Goal: Task Accomplishment & Management: Complete application form

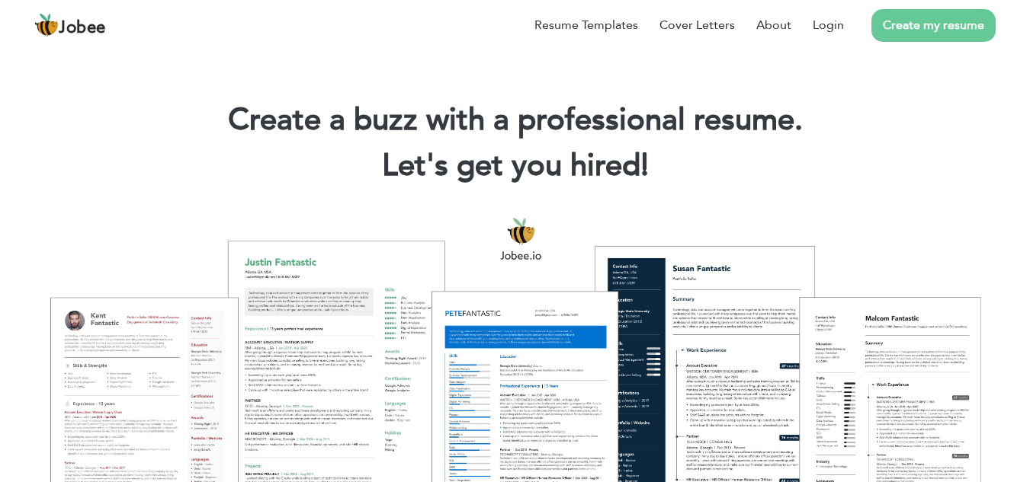
click at [926, 35] on link "Create my resume" at bounding box center [933, 25] width 124 height 33
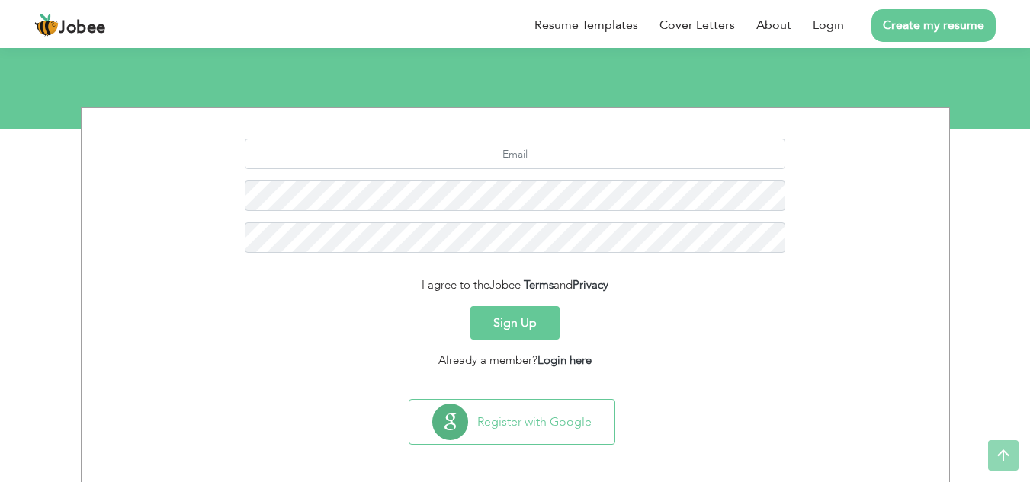
scroll to position [150, 0]
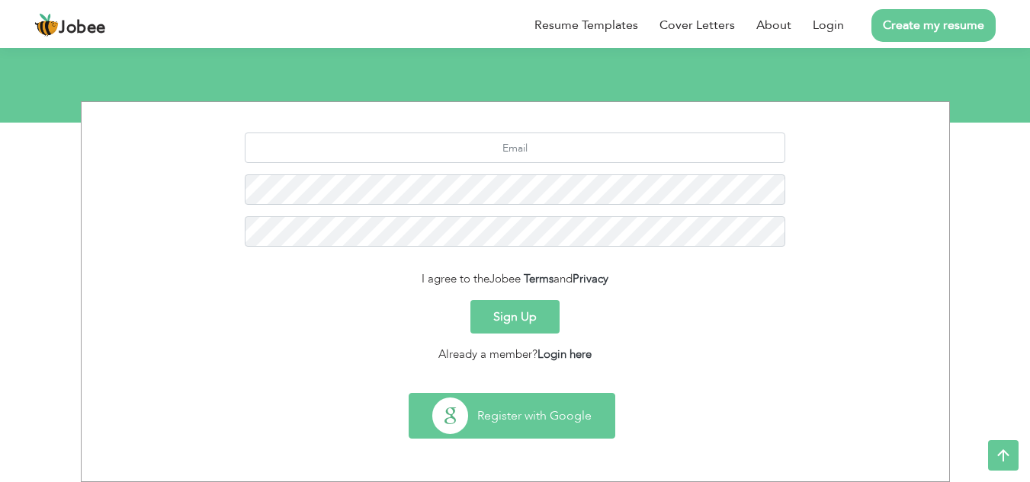
click at [510, 428] on button "Register with Google" at bounding box center [511, 416] width 205 height 44
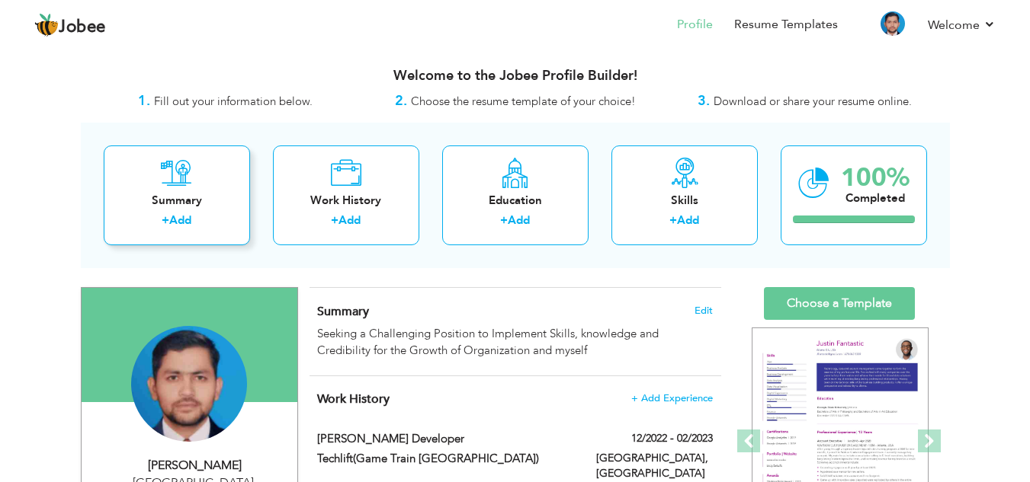
click at [171, 198] on div "Summary" at bounding box center [177, 201] width 122 height 16
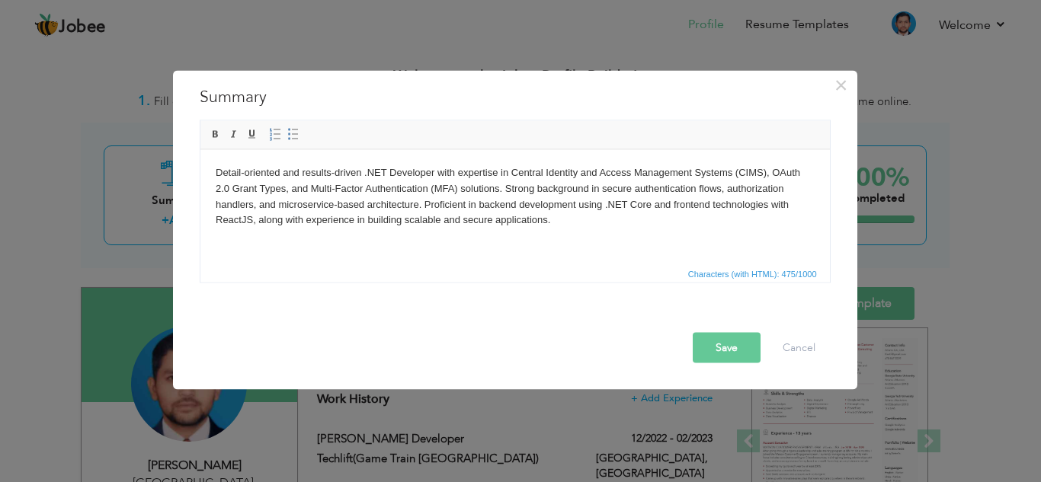
click at [722, 341] on button "Save" at bounding box center [727, 347] width 68 height 30
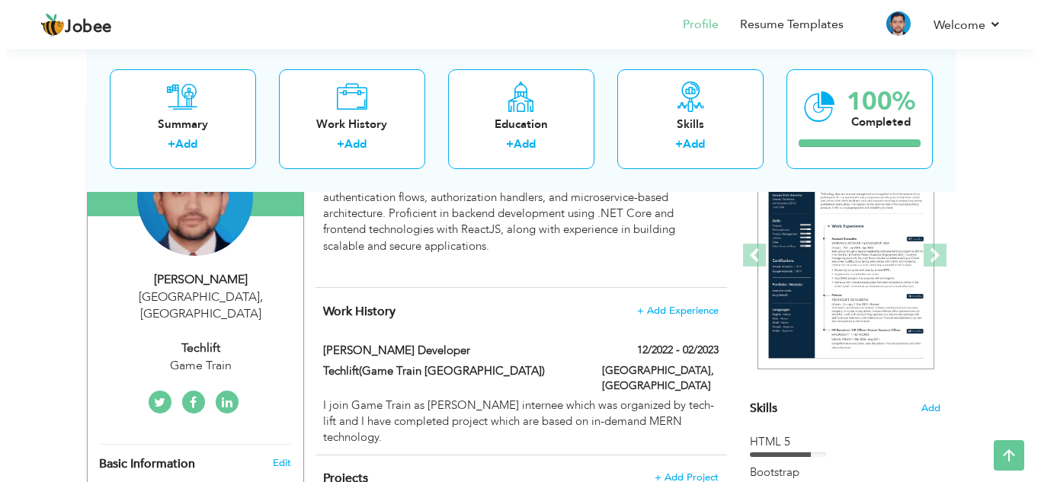
scroll to position [120, 0]
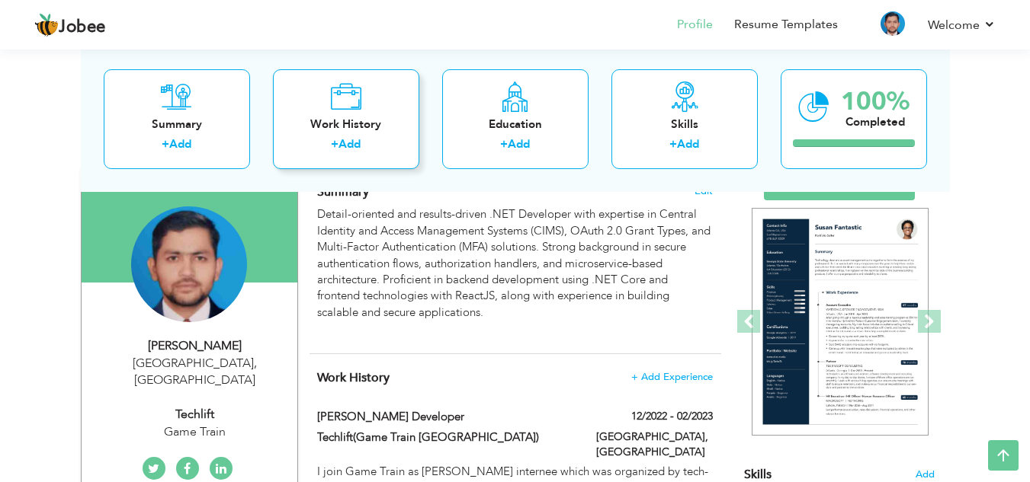
click at [354, 150] on link "Add" at bounding box center [349, 143] width 22 height 15
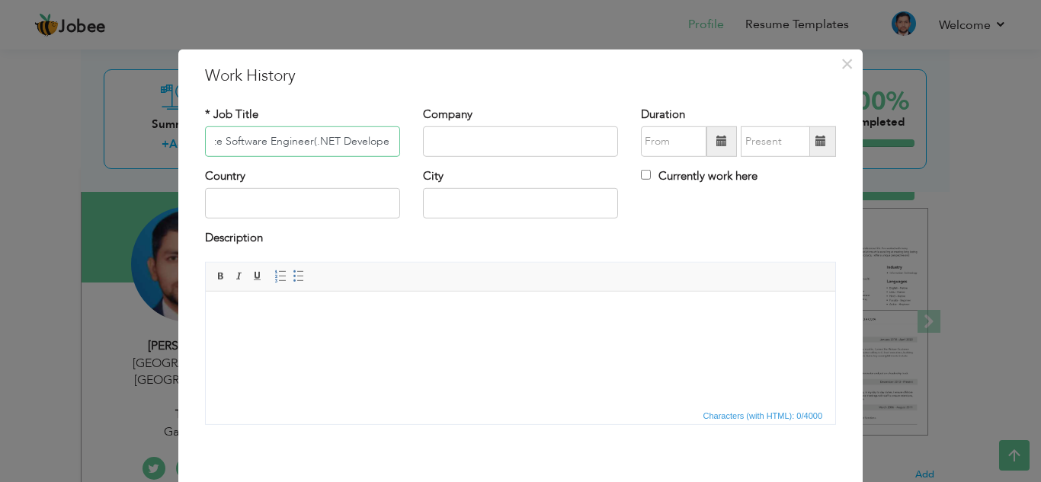
scroll to position [0, 41]
type input "Associate Software Engineer(.NET Developer)"
click at [483, 136] on input "text" at bounding box center [520, 142] width 195 height 30
type input "i"
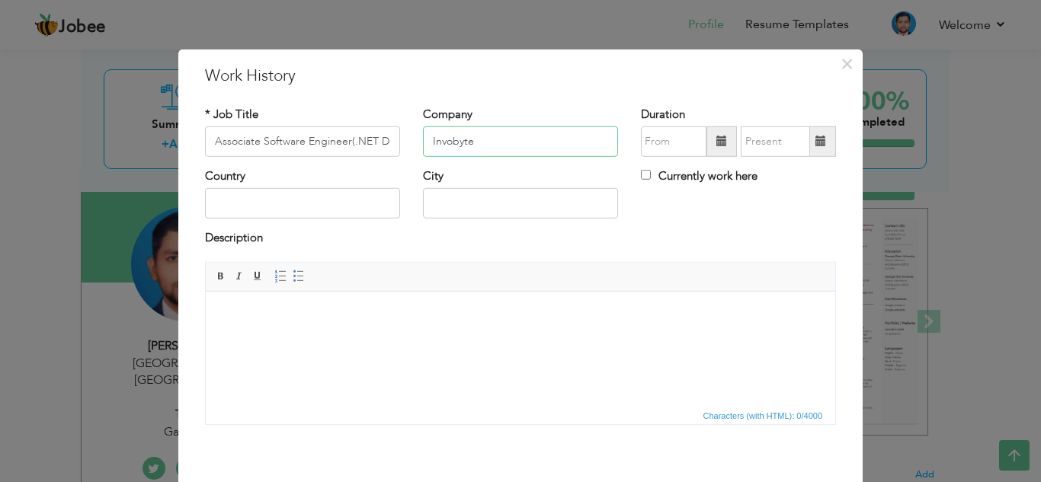
type input "Invobyte"
type input "09/2025"
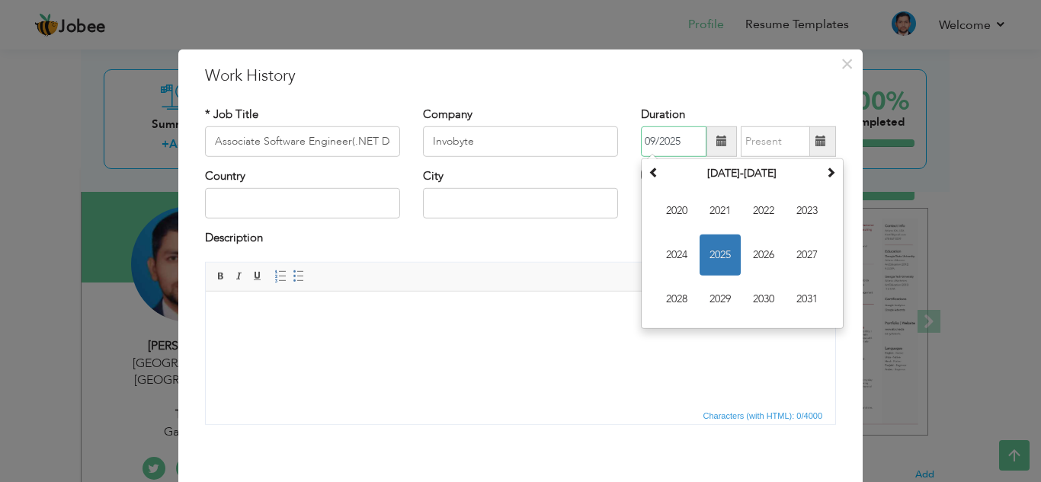
click at [665, 139] on input "09/2025" at bounding box center [674, 142] width 66 height 30
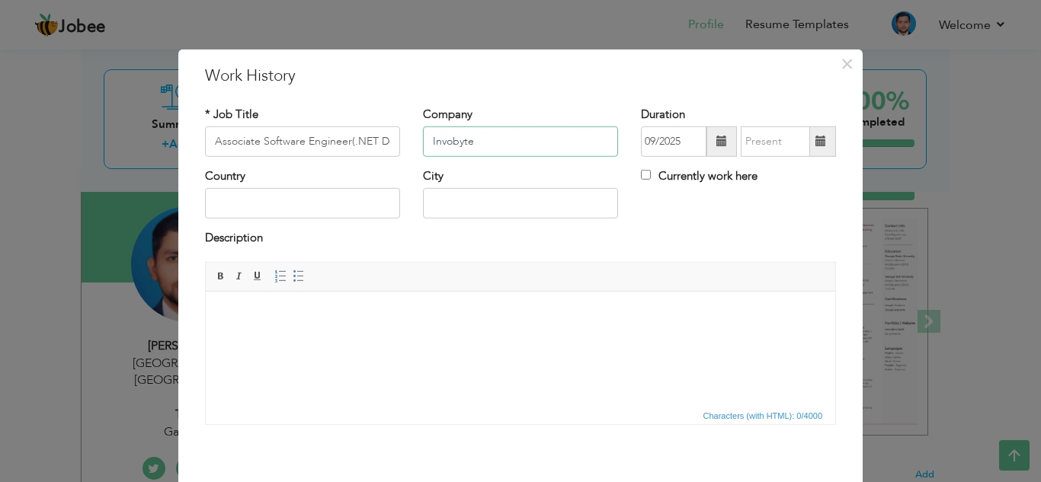
click at [543, 146] on input "Invobyte" at bounding box center [520, 142] width 195 height 30
type input "I"
paste input "Invobyte Software House, Lahore"
click at [591, 144] on input "Invobyte Software House, Lahore" at bounding box center [520, 142] width 195 height 30
type input "Invobyte"
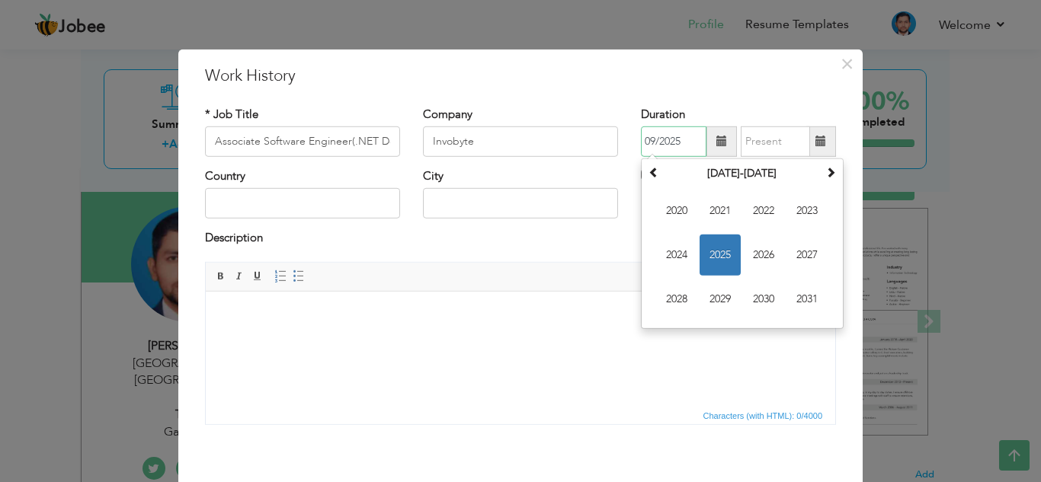
click at [664, 141] on input "09/2025" at bounding box center [674, 142] width 66 height 30
click at [645, 141] on input "09/2025" at bounding box center [674, 142] width 66 height 30
click at [652, 143] on input "08/2025" at bounding box center [674, 142] width 66 height 30
type input "03/2025"
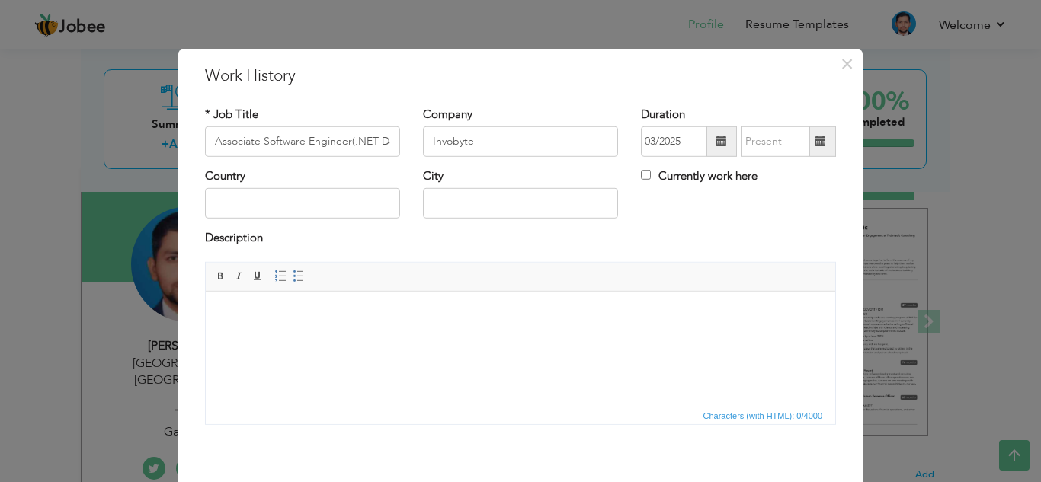
click at [818, 144] on span at bounding box center [820, 141] width 11 height 11
type input "09/2025"
click at [641, 174] on input "Currently work here" at bounding box center [646, 175] width 10 height 10
checkbox input "true"
click at [346, 207] on input "text" at bounding box center [302, 203] width 195 height 30
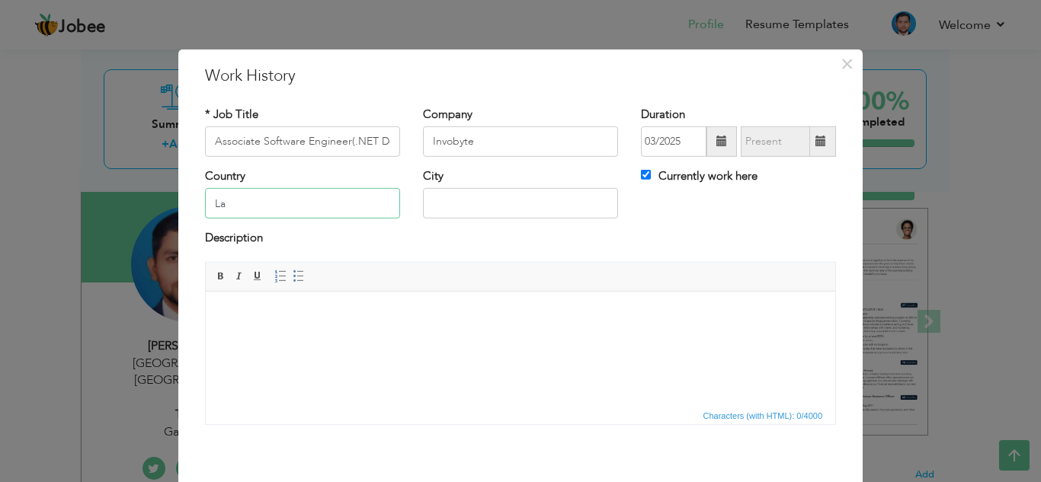
type input "L"
type input "Pakistain"
click at [511, 209] on input "text" at bounding box center [520, 203] width 195 height 30
type input "l"
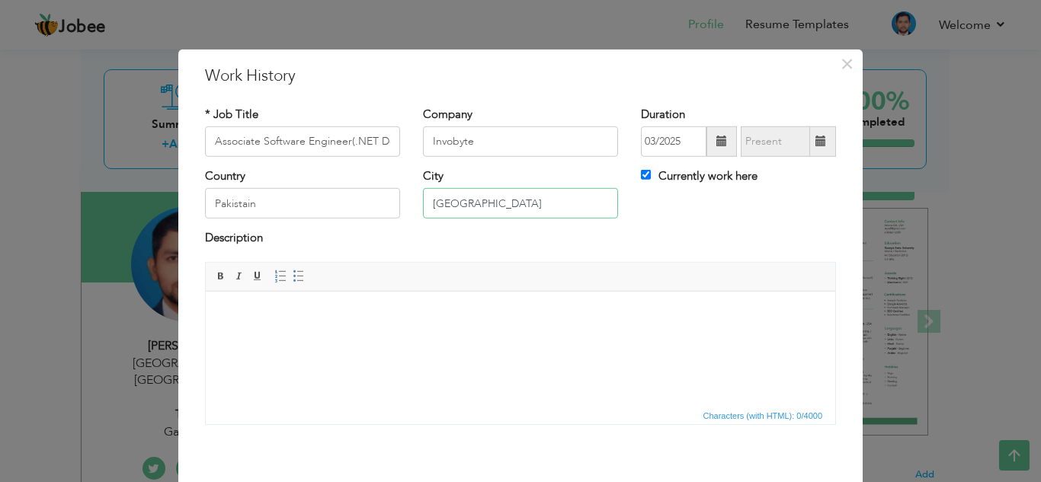
type input "[GEOGRAPHIC_DATA]"
click at [321, 321] on body at bounding box center [520, 314] width 599 height 16
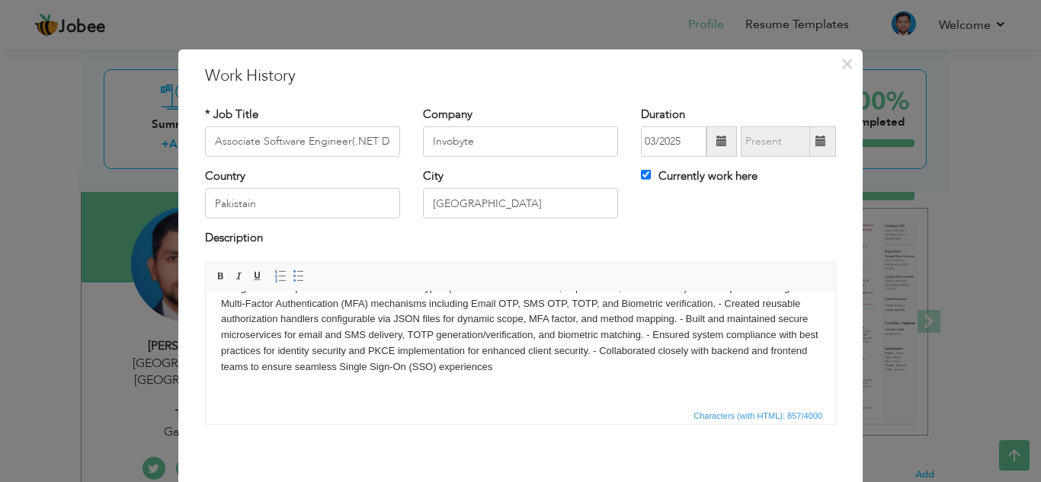
scroll to position [66, 0]
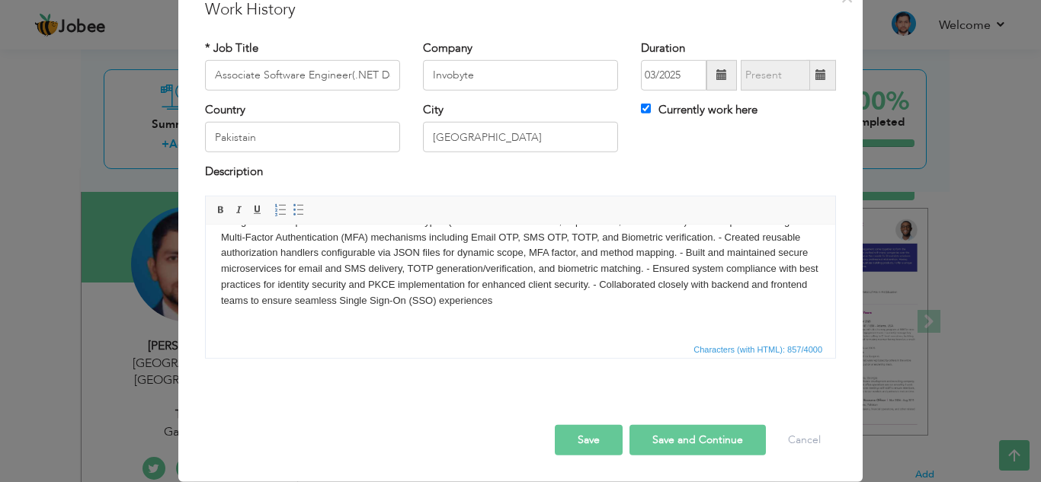
click at [601, 444] on button "Save" at bounding box center [589, 440] width 68 height 30
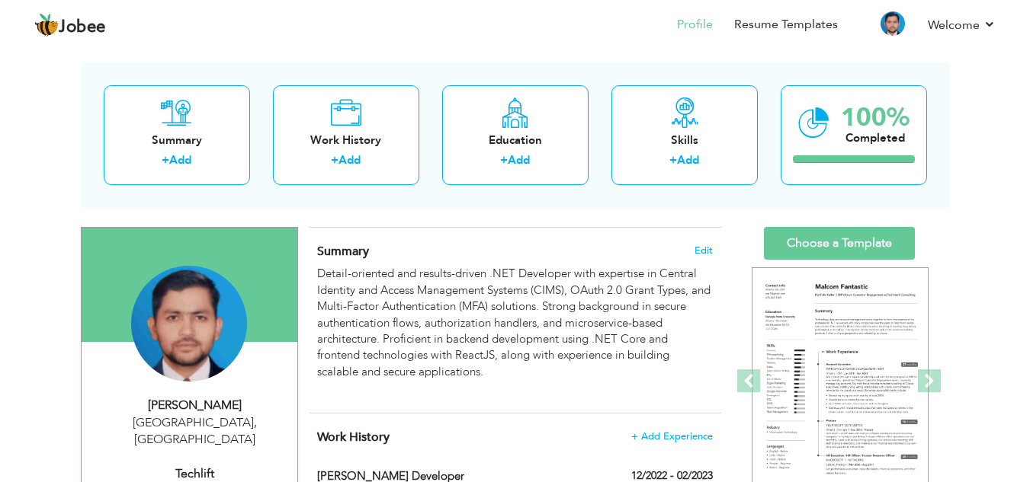
scroll to position [62, 0]
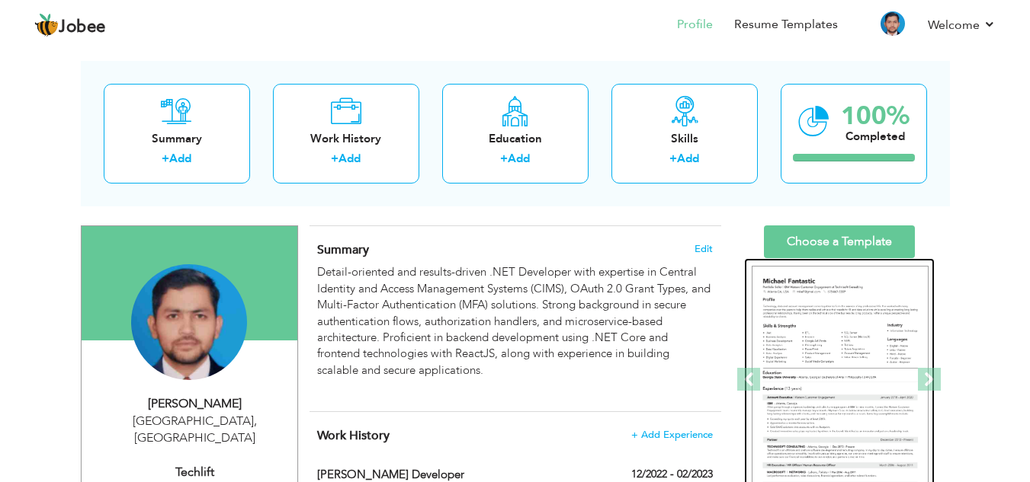
click at [804, 371] on img at bounding box center [839, 380] width 177 height 229
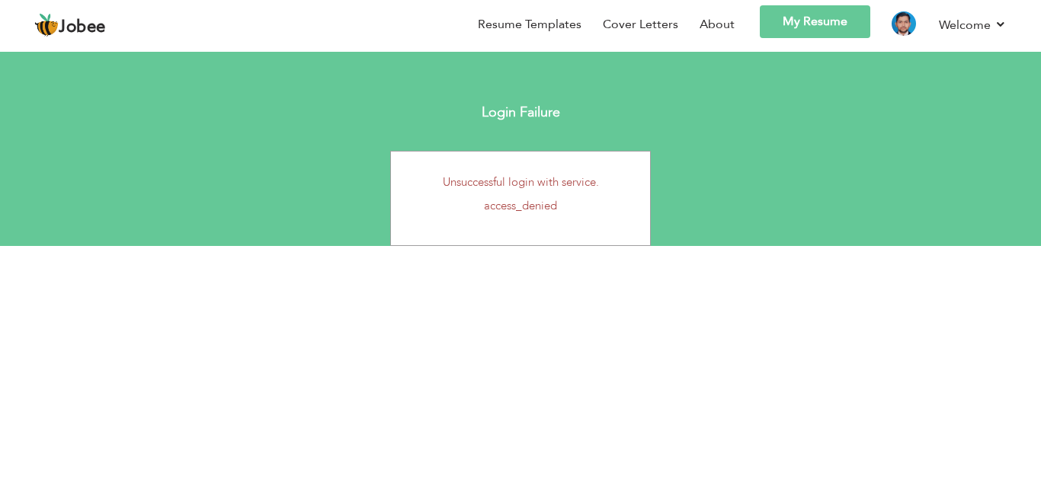
click at [591, 199] on p "access_denied" at bounding box center [520, 206] width 236 height 16
click at [819, 21] on link "My Resume" at bounding box center [815, 21] width 111 height 33
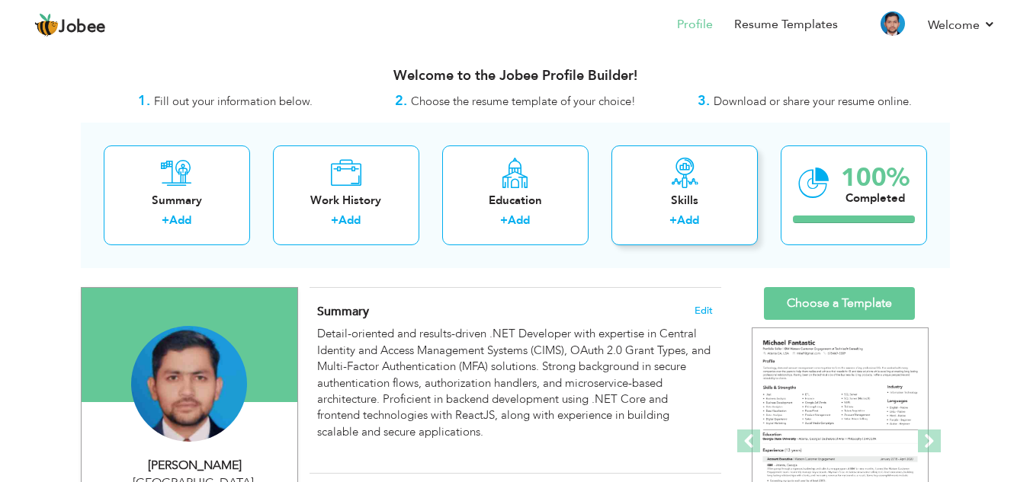
click at [688, 216] on link "Add" at bounding box center [688, 220] width 22 height 15
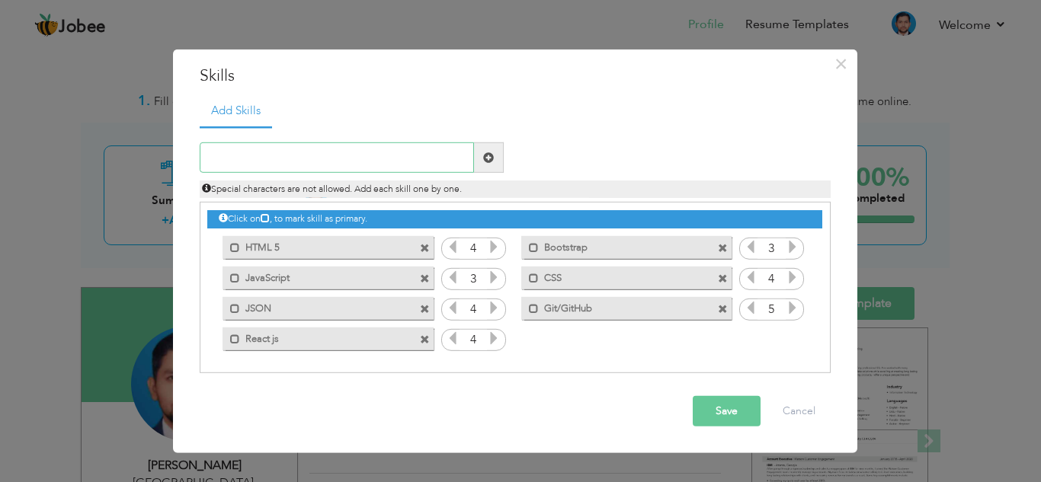
paste input "Languages & Frameworks: C#, .NET Core, HTML, CSS,"
type input "Languages & Frameworks: C#, .NET Core, HTML, CSS,"
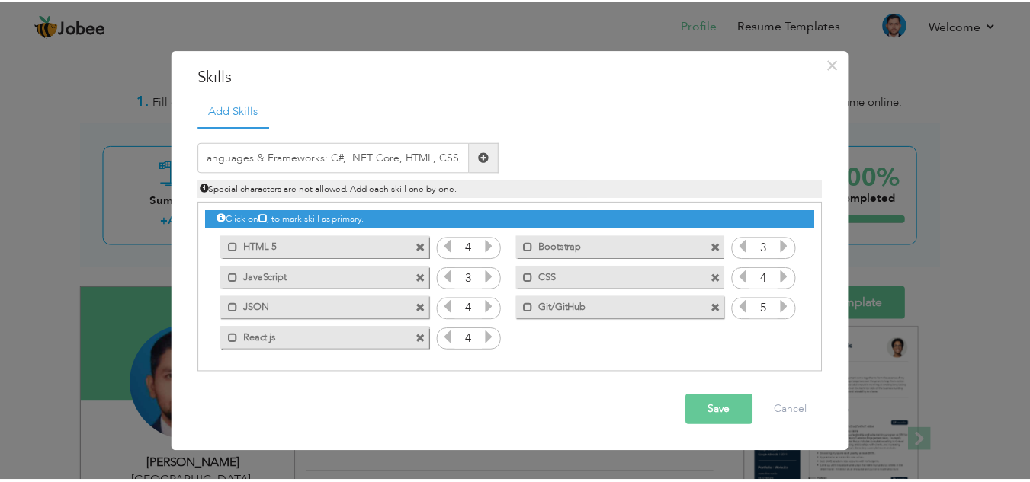
scroll to position [0, 0]
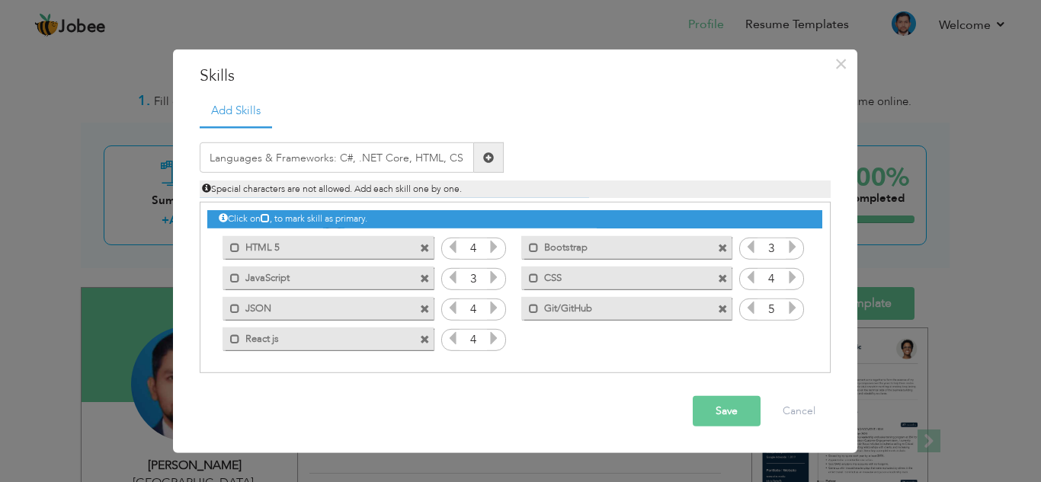
click at [717, 408] on button "Save" at bounding box center [727, 411] width 68 height 30
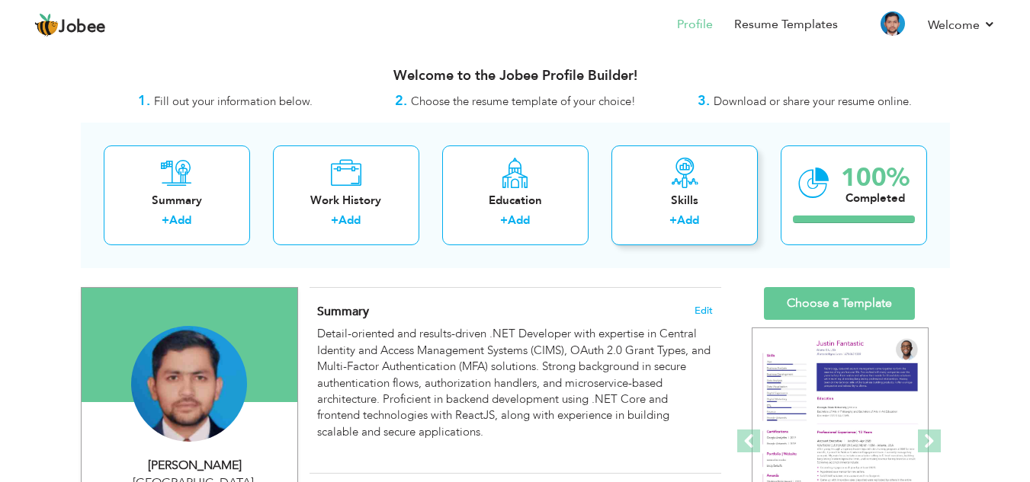
click at [664, 190] on div "Skills + Add" at bounding box center [684, 196] width 146 height 100
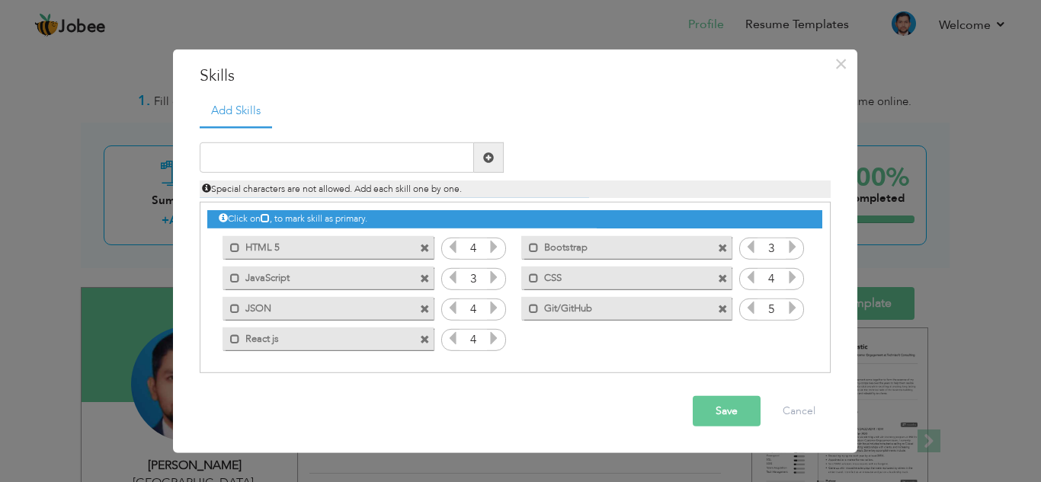
click at [270, 223] on icon at bounding box center [265, 217] width 9 height 9
click at [254, 219] on div "Click on , to mark skill as primary." at bounding box center [514, 219] width 614 height 18
click at [261, 161] on input "text" at bounding box center [337, 158] width 274 height 30
paste input "Languages & Frameworks: C#, .NET Core, HTML, CSS,"
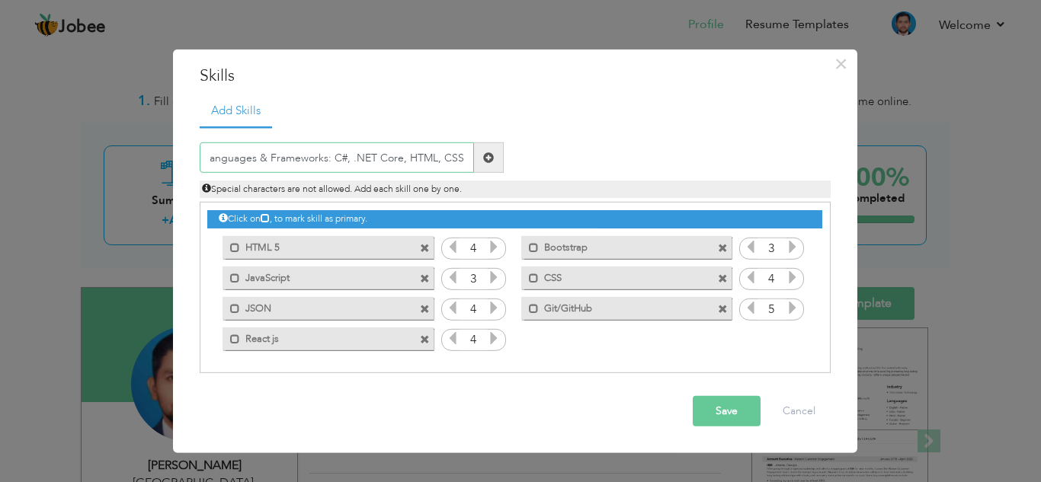
type input "Languages & Frameworks: C#, .NET Core, HTML, CSS,"
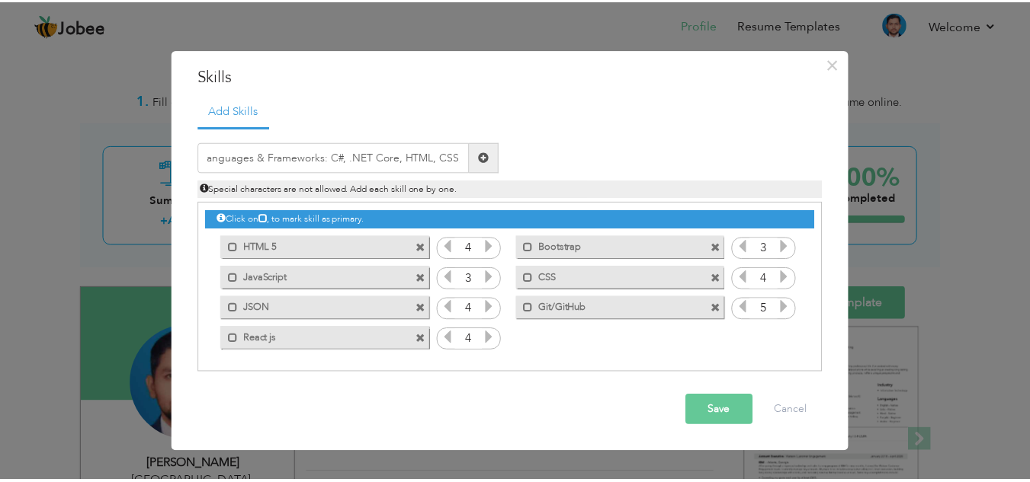
scroll to position [0, 0]
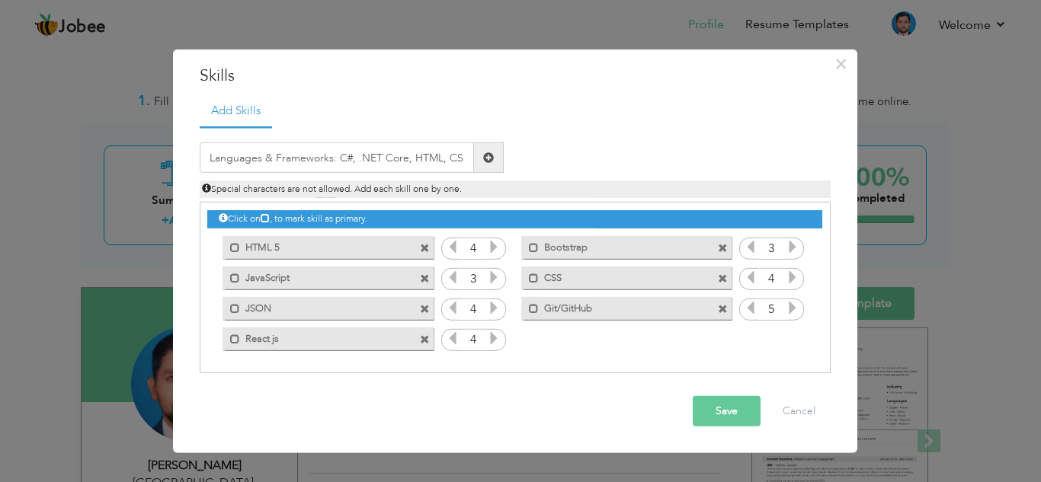
click at [719, 408] on button "Save" at bounding box center [727, 411] width 68 height 30
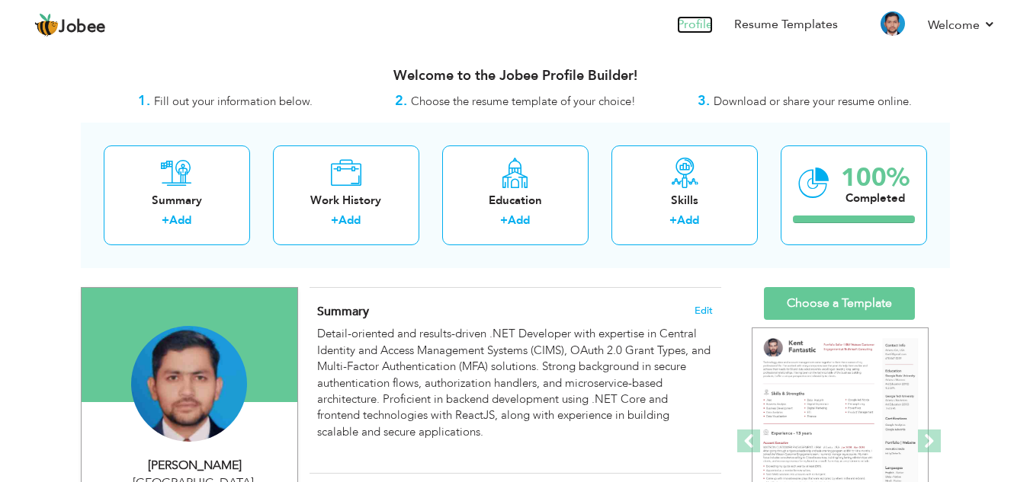
click at [691, 25] on link "Profile" at bounding box center [695, 25] width 36 height 18
click at [688, 202] on div "Skills" at bounding box center [684, 201] width 122 height 16
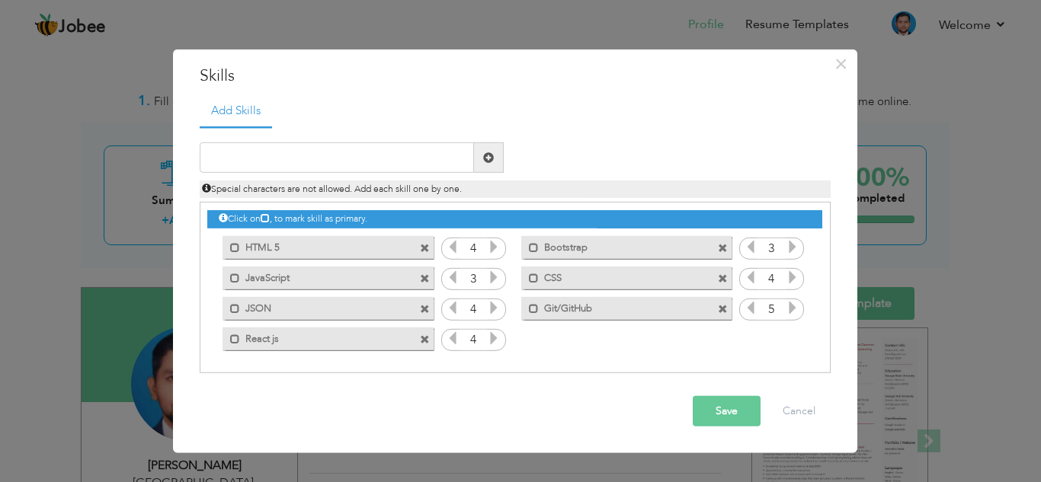
click at [222, 213] on icon at bounding box center [223, 217] width 9 height 9
drag, startPoint x: 222, startPoint y: 213, endPoint x: 268, endPoint y: 219, distance: 46.8
click at [268, 219] on div "Click on , to mark skill as primary." at bounding box center [514, 219] width 614 height 18
click at [268, 219] on icon at bounding box center [265, 217] width 9 height 9
click at [721, 248] on span at bounding box center [723, 248] width 10 height 10
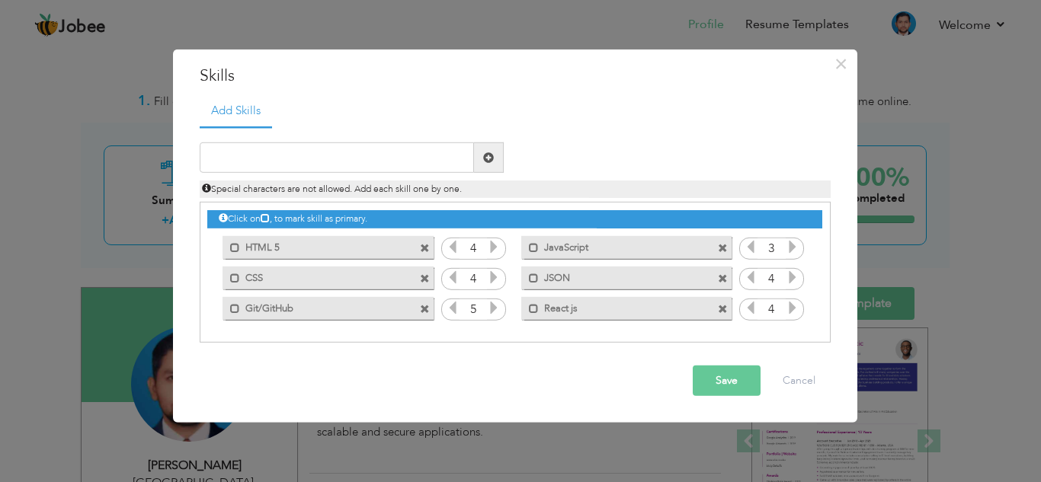
click at [721, 248] on span at bounding box center [723, 248] width 10 height 10
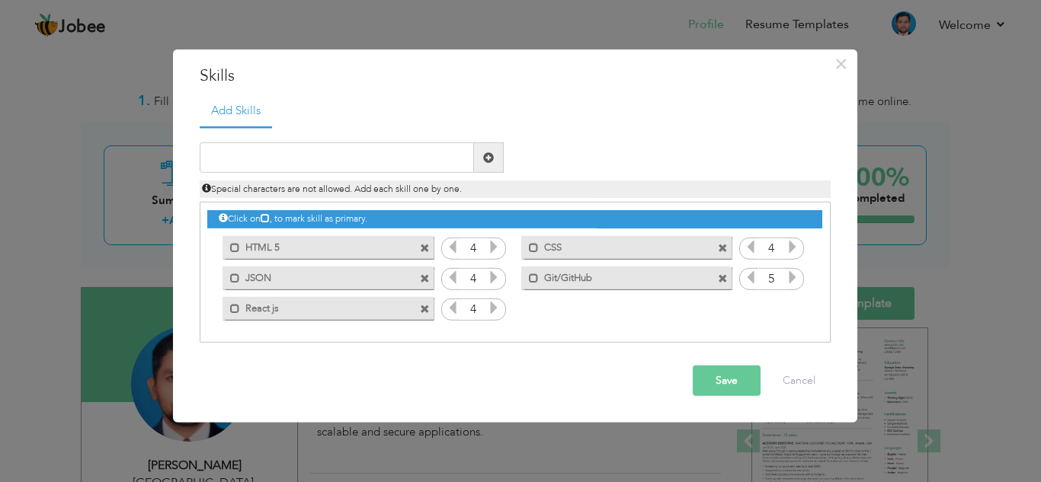
click at [721, 248] on span at bounding box center [723, 248] width 10 height 10
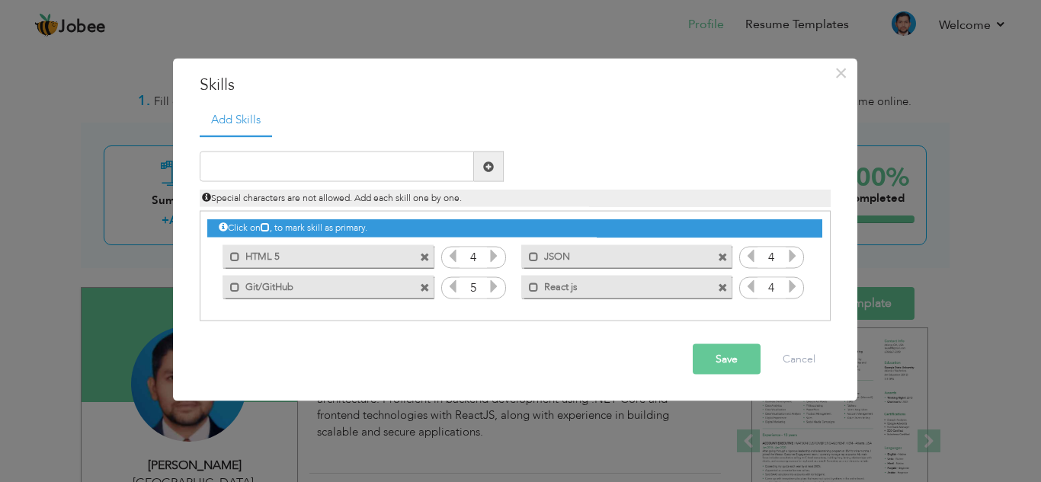
click at [721, 248] on span at bounding box center [725, 253] width 14 height 16
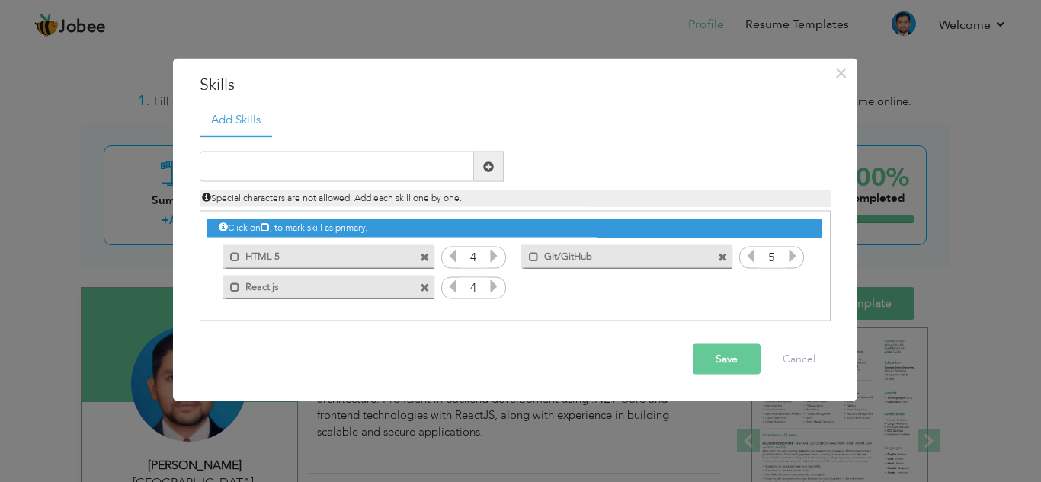
click at [721, 248] on span at bounding box center [725, 253] width 14 height 16
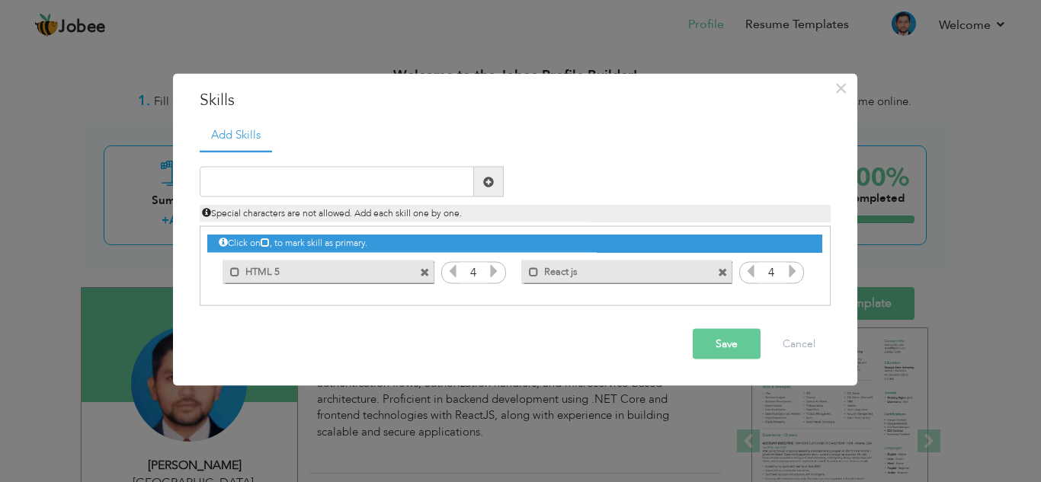
click at [721, 248] on div "Click on , to mark skill as primary." at bounding box center [514, 244] width 614 height 18
click at [423, 273] on span at bounding box center [425, 272] width 10 height 10
click at [427, 277] on span at bounding box center [425, 272] width 10 height 10
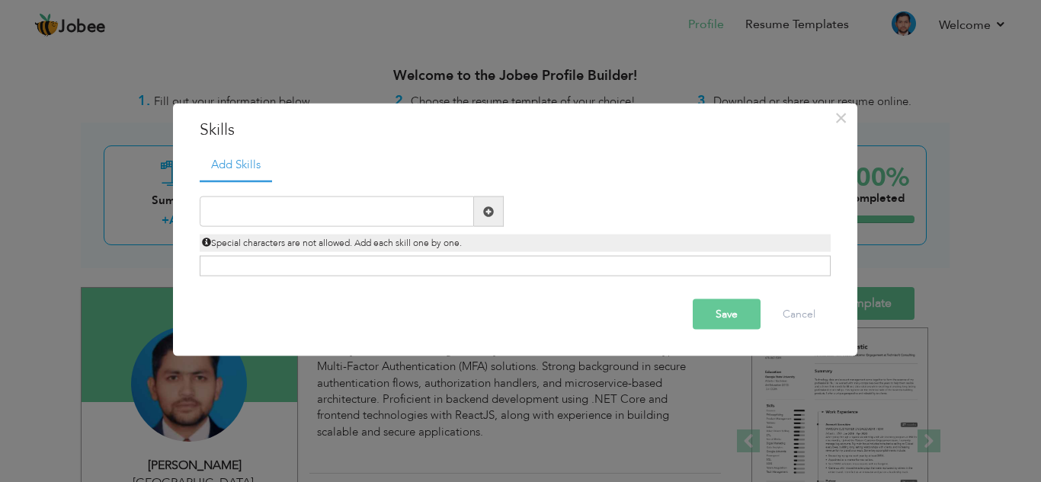
click at [358, 266] on div "Click on , to mark skill as primary." at bounding box center [515, 266] width 631 height 21
click at [332, 272] on div "Click on , to mark skill as primary." at bounding box center [515, 266] width 631 height 21
drag, startPoint x: 332, startPoint y: 272, endPoint x: 487, endPoint y: 209, distance: 167.1
click at [487, 209] on div "Duplicate entry" at bounding box center [515, 229] width 631 height 96
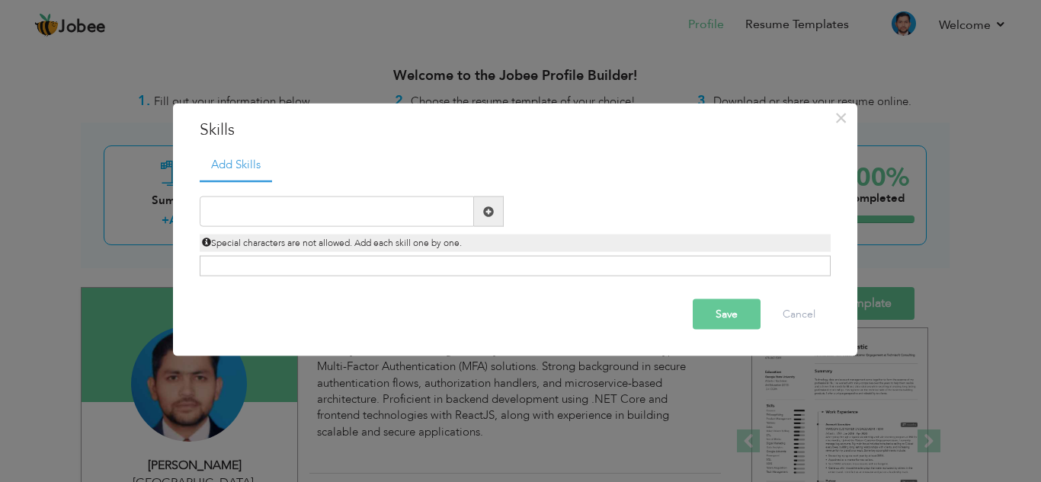
click at [487, 209] on span at bounding box center [488, 211] width 11 height 11
paste input "Languages & Frameworks: C#, .NET Core, HTML, CSS,"
type input "Languages & Frameworks: C#, .NET Core, HTML, CSS,"
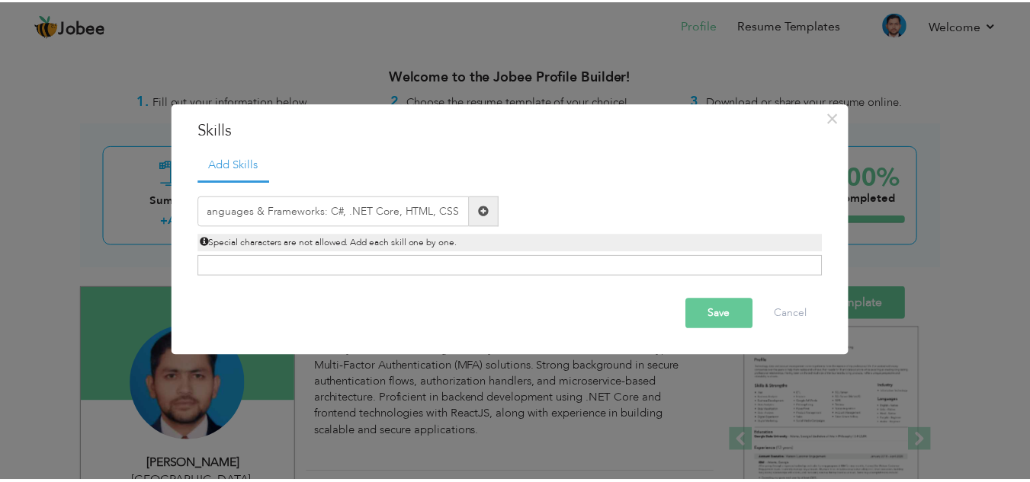
scroll to position [0, 0]
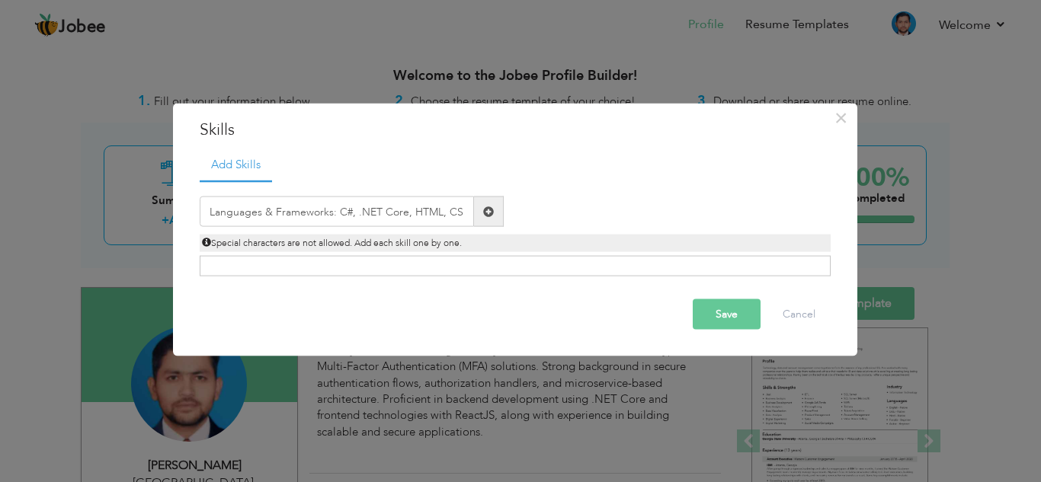
click at [698, 303] on button "Save" at bounding box center [727, 314] width 68 height 30
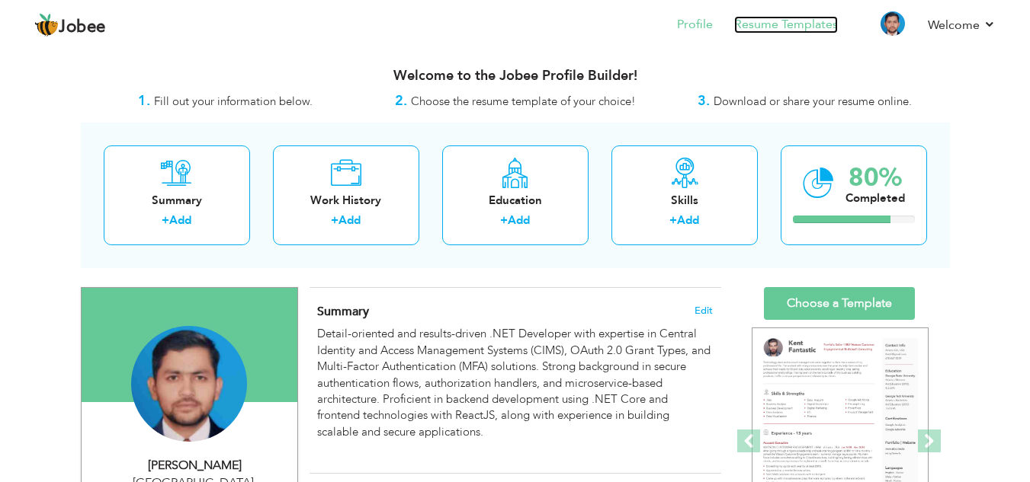
click at [774, 24] on link "Resume Templates" at bounding box center [786, 25] width 104 height 18
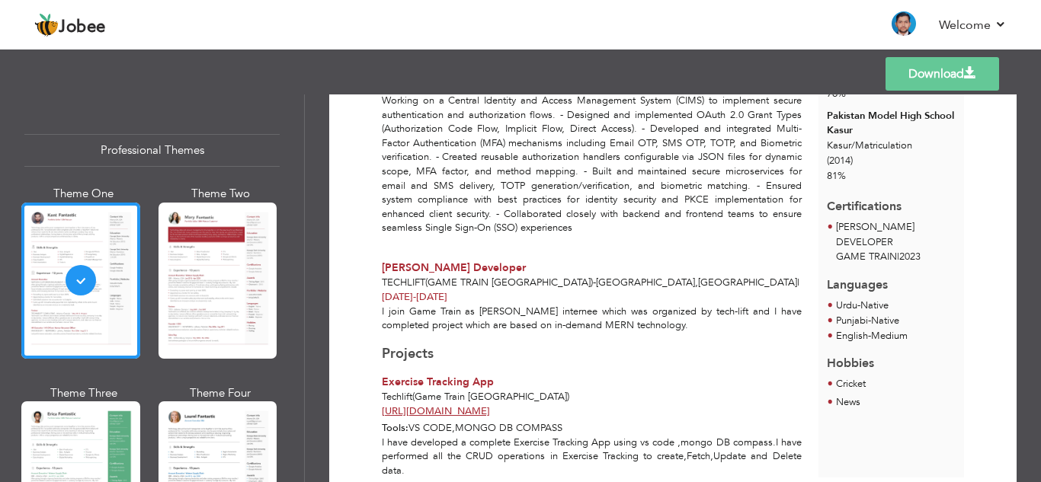
scroll to position [340, 0]
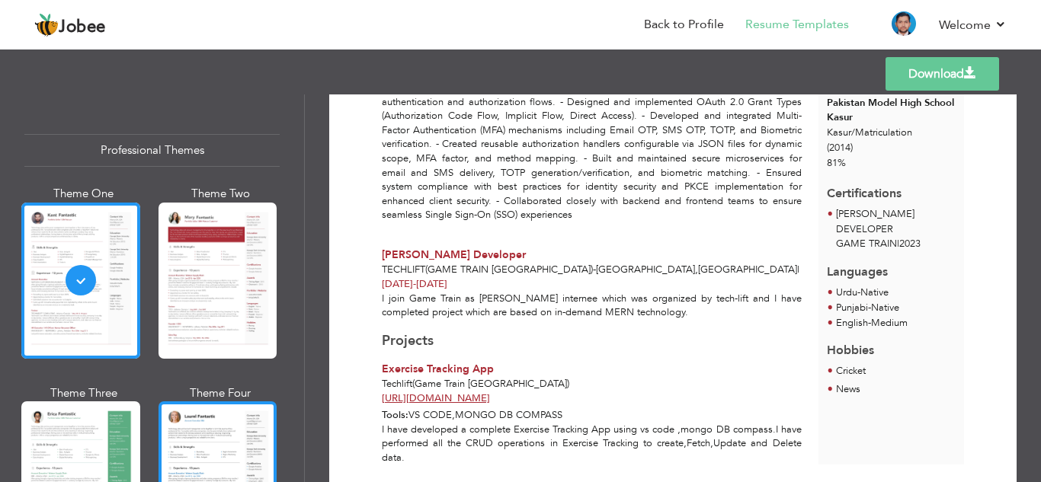
click at [212, 447] on div at bounding box center [218, 480] width 119 height 156
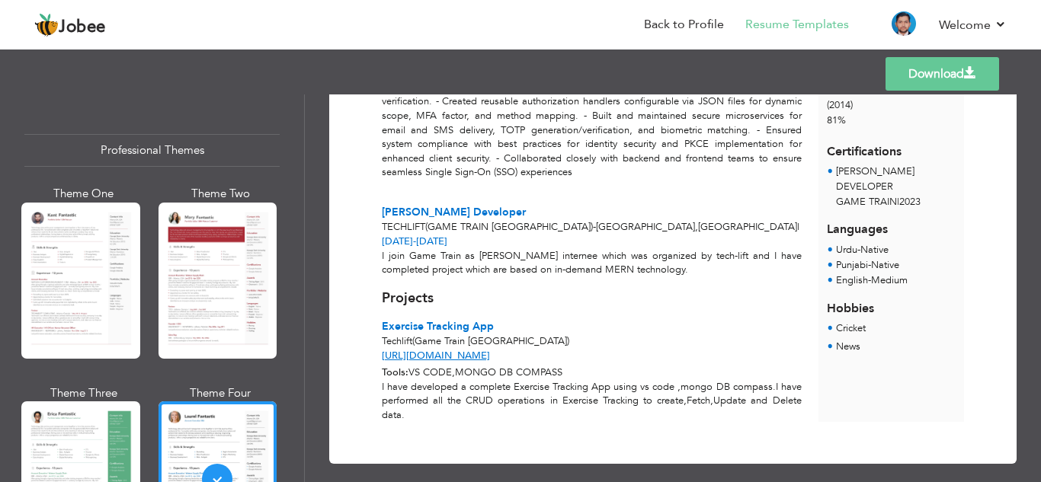
scroll to position [0, 0]
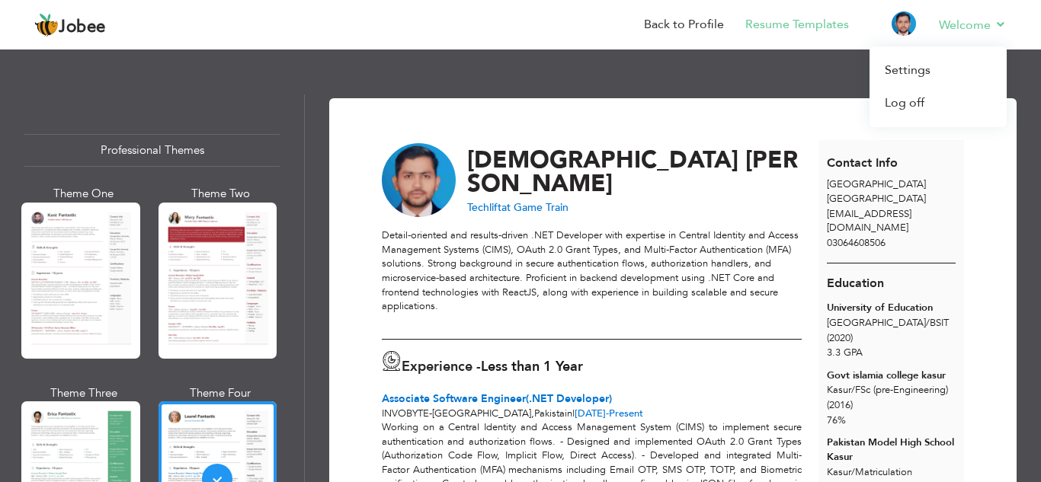
click at [948, 12] on li "Welcome Settings Log off" at bounding box center [962, 25] width 89 height 41
click at [953, 27] on link "Welcome" at bounding box center [973, 25] width 68 height 18
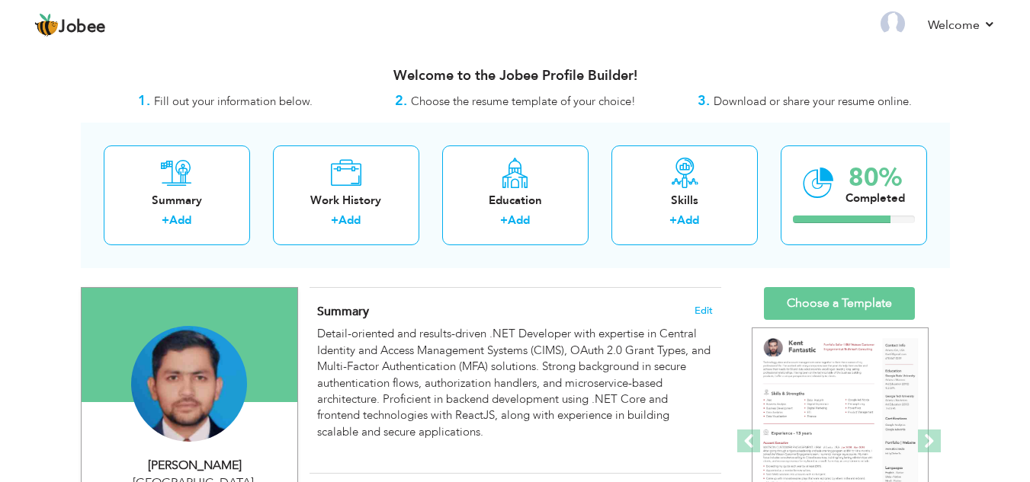
click at [482, 101] on span "Choose the resume template of your choice!" at bounding box center [523, 101] width 225 height 15
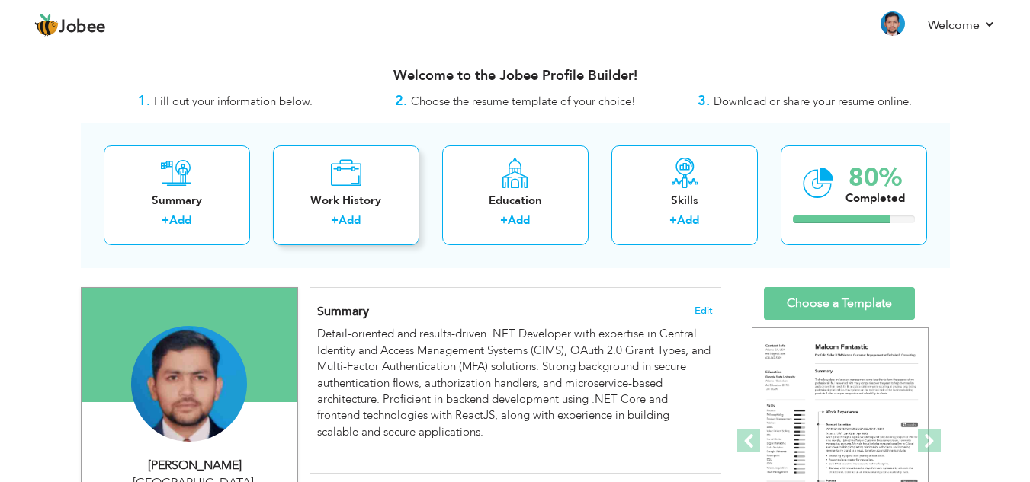
click at [355, 214] on link "Add" at bounding box center [349, 220] width 22 height 15
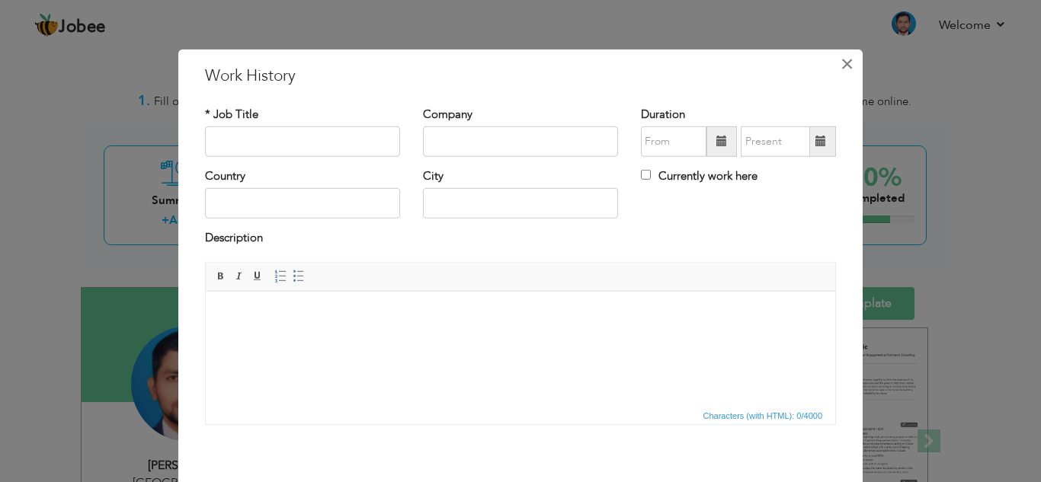
click at [841, 65] on span "×" at bounding box center [847, 63] width 13 height 27
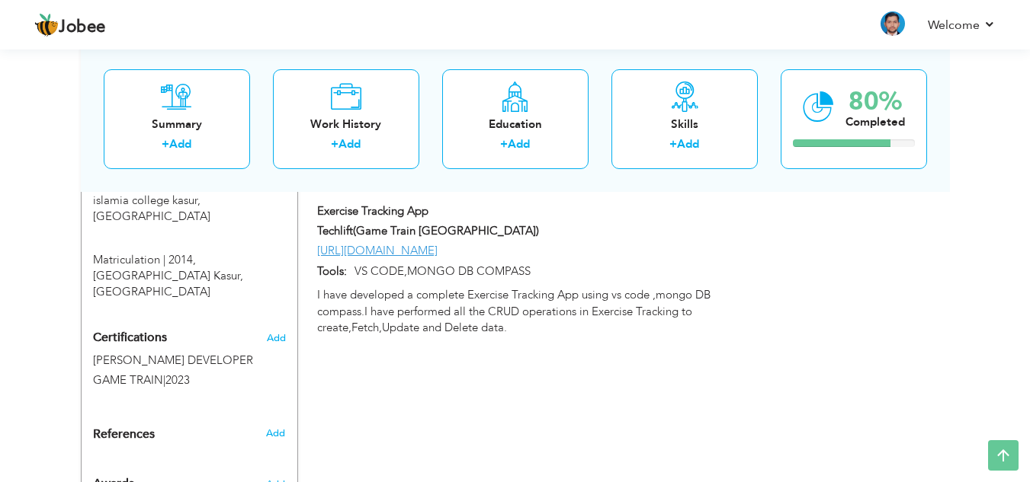
scroll to position [793, 0]
click at [1004, 448] on icon at bounding box center [1003, 455] width 30 height 30
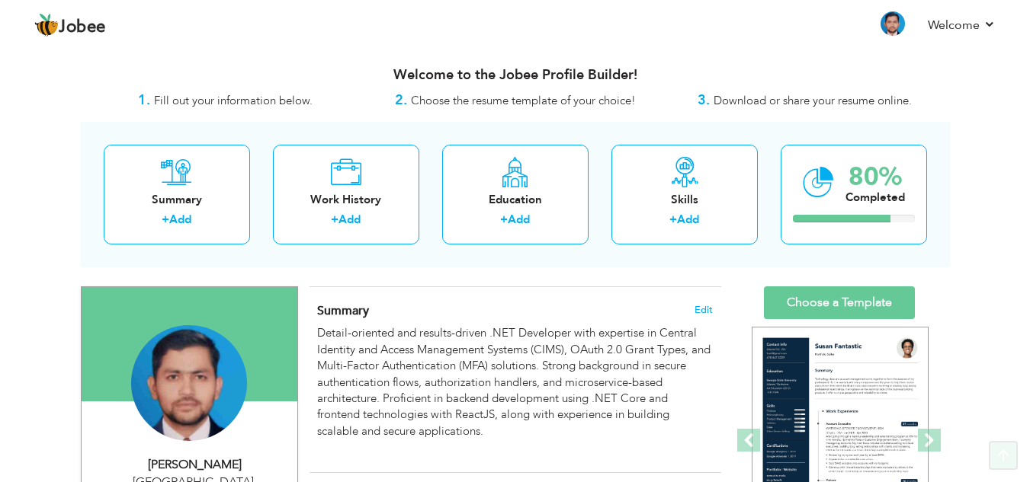
scroll to position [0, 0]
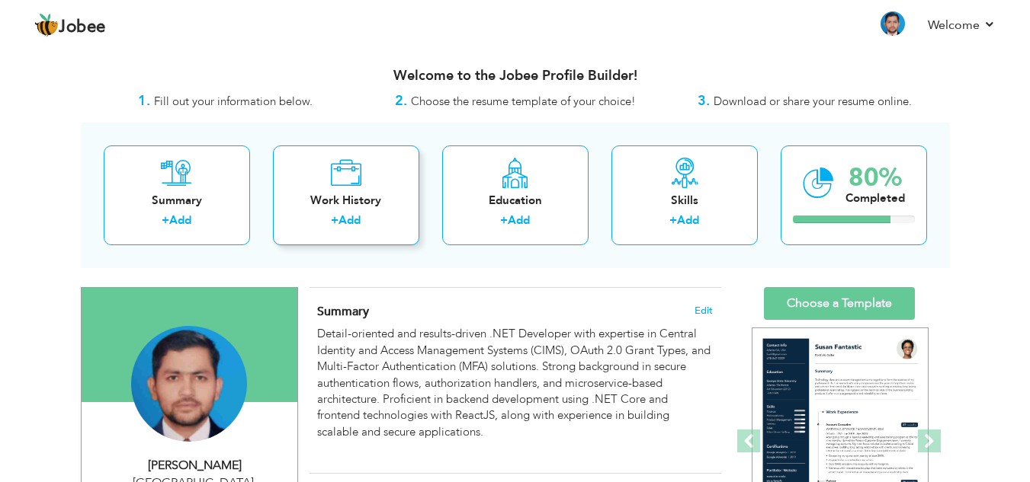
click at [371, 215] on div "+ Add" at bounding box center [346, 223] width 122 height 20
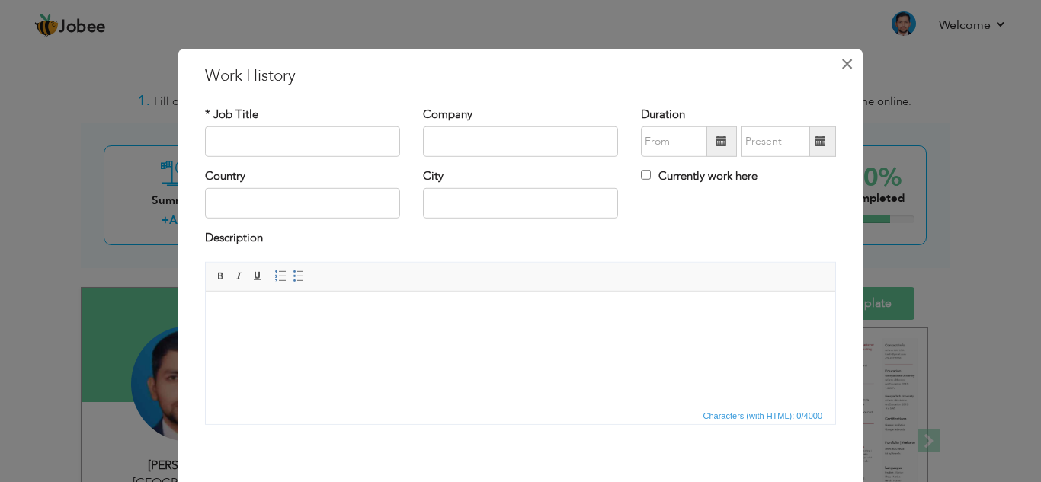
click at [847, 72] on span "×" at bounding box center [847, 63] width 13 height 27
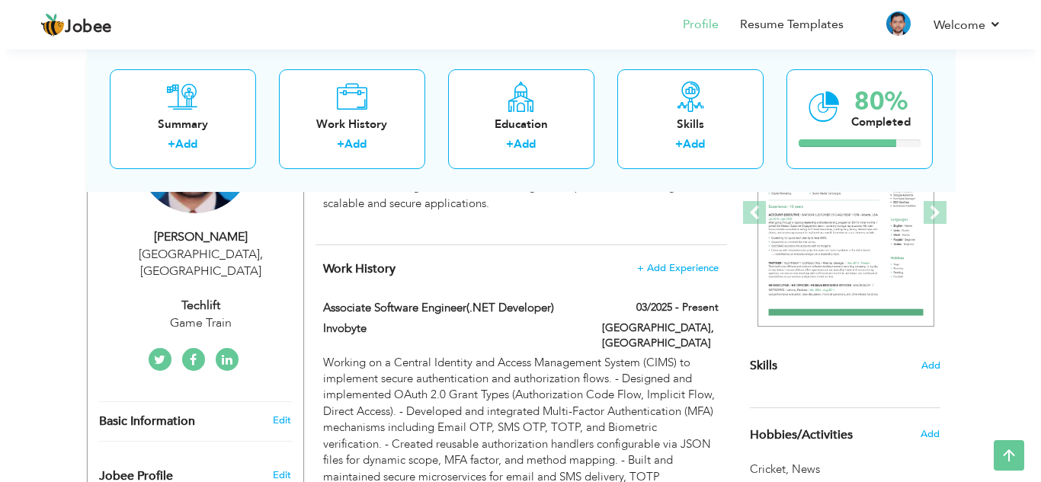
scroll to position [226, 0]
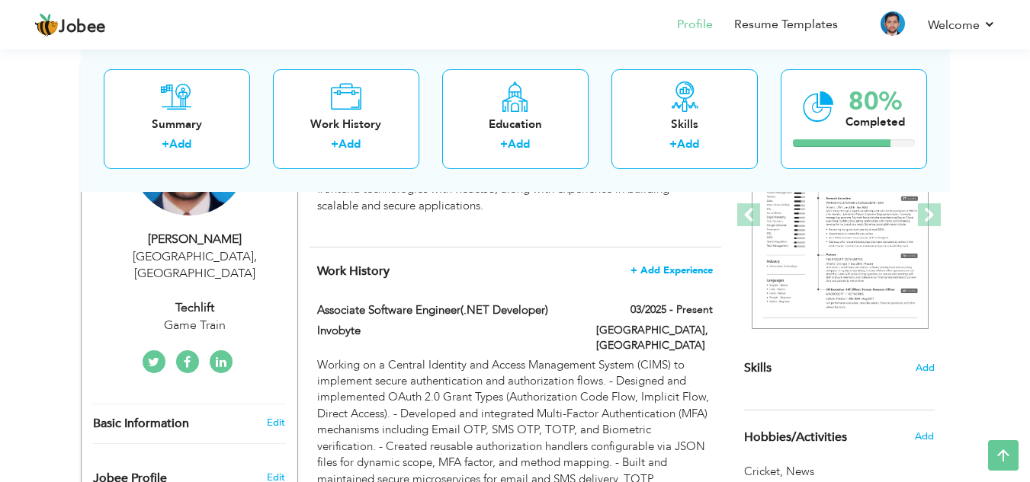
click at [678, 271] on span "+ Add Experience" at bounding box center [671, 270] width 82 height 11
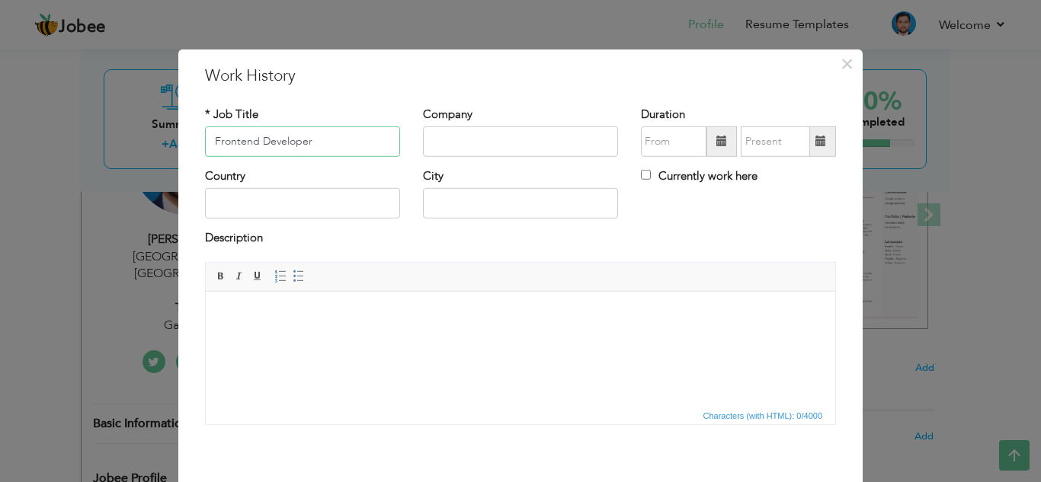
type input "Frontend Developer"
click at [583, 149] on input "text" at bounding box center [520, 142] width 195 height 30
type input "c"
click at [455, 141] on input "CodeEncodre" at bounding box center [520, 142] width 195 height 30
click at [511, 145] on input "Code Encodre" at bounding box center [520, 142] width 195 height 30
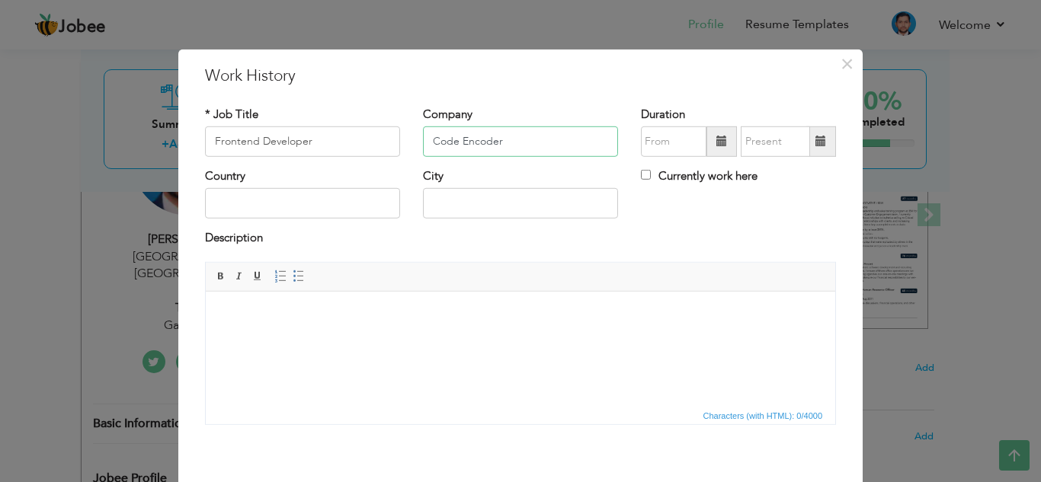
type input "Code Encoder"
click at [718, 141] on span at bounding box center [721, 141] width 11 height 11
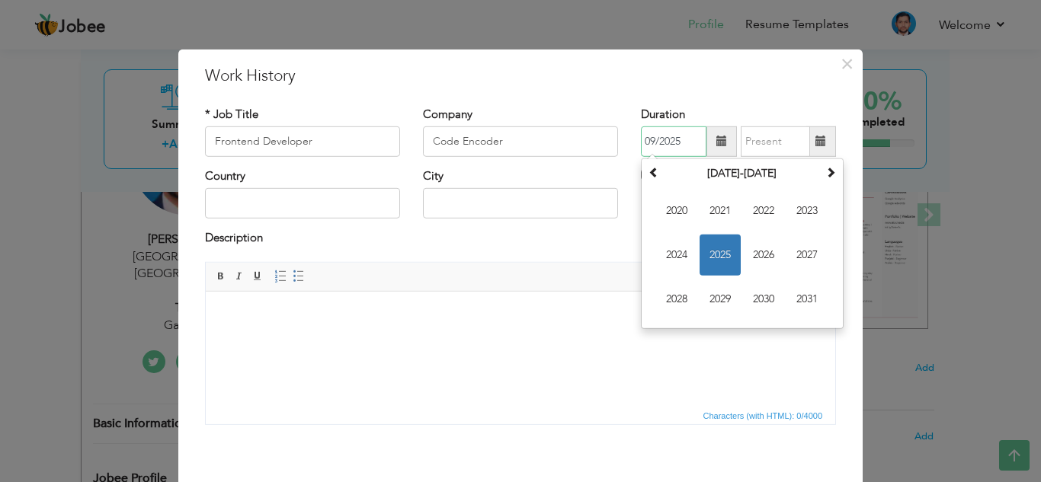
click at [650, 144] on input "09/2025" at bounding box center [674, 142] width 66 height 30
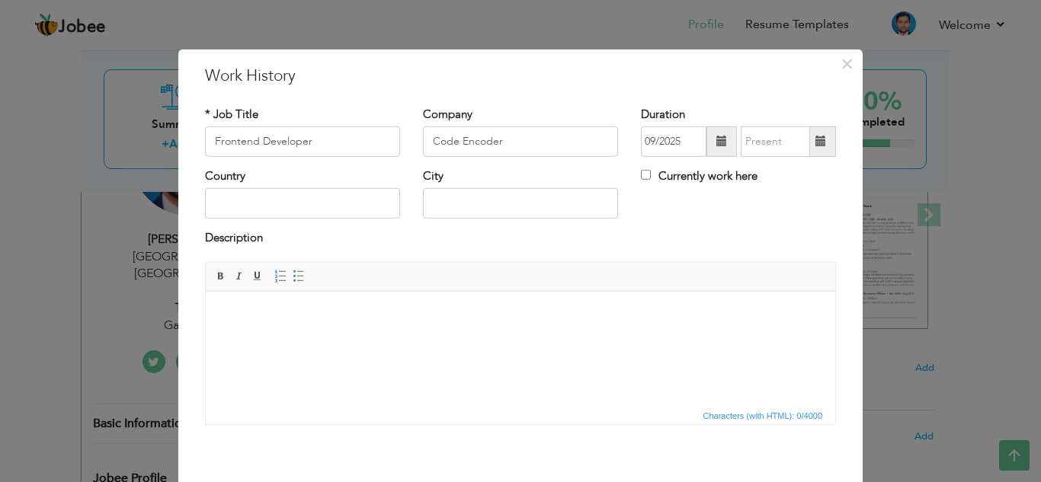
click at [719, 139] on span at bounding box center [721, 141] width 11 height 11
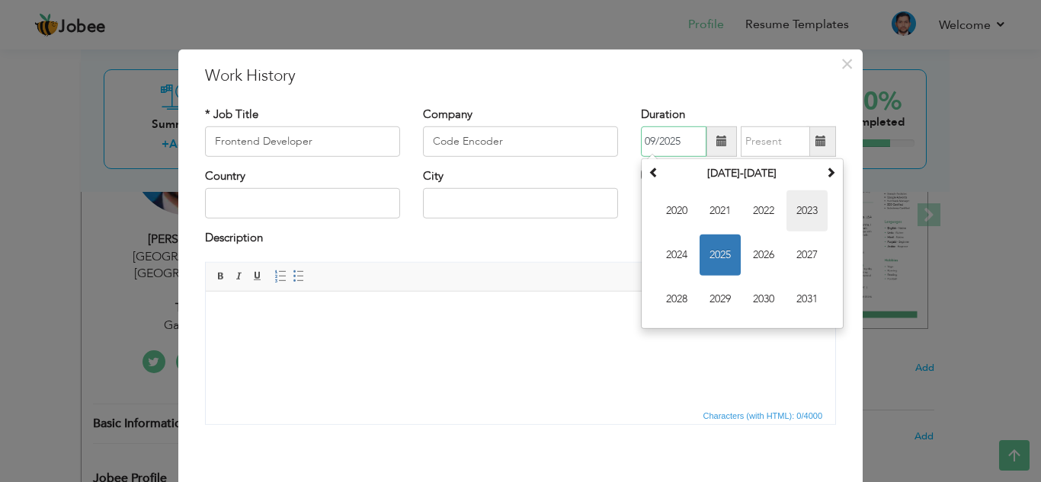
click at [799, 218] on span "2023" at bounding box center [806, 211] width 41 height 41
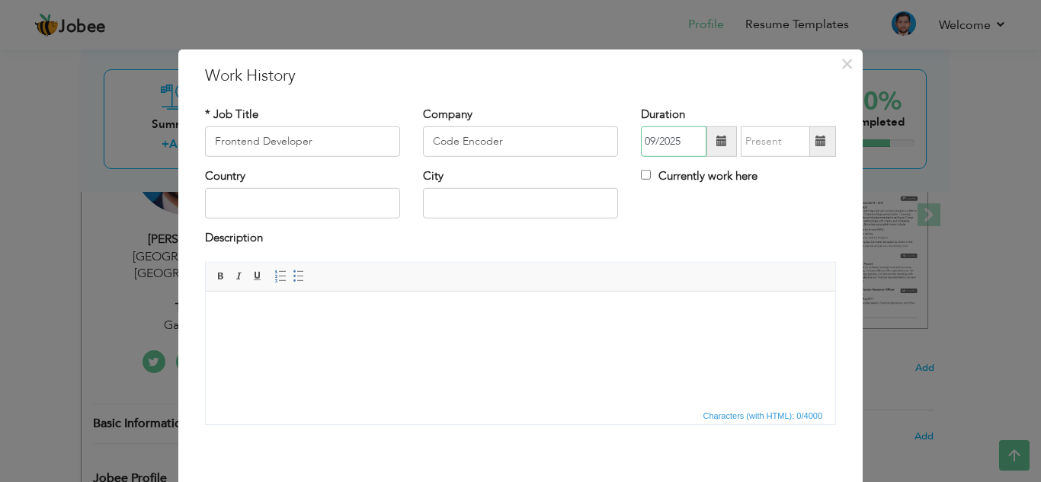
click at [651, 144] on input "09/2025" at bounding box center [674, 142] width 66 height 30
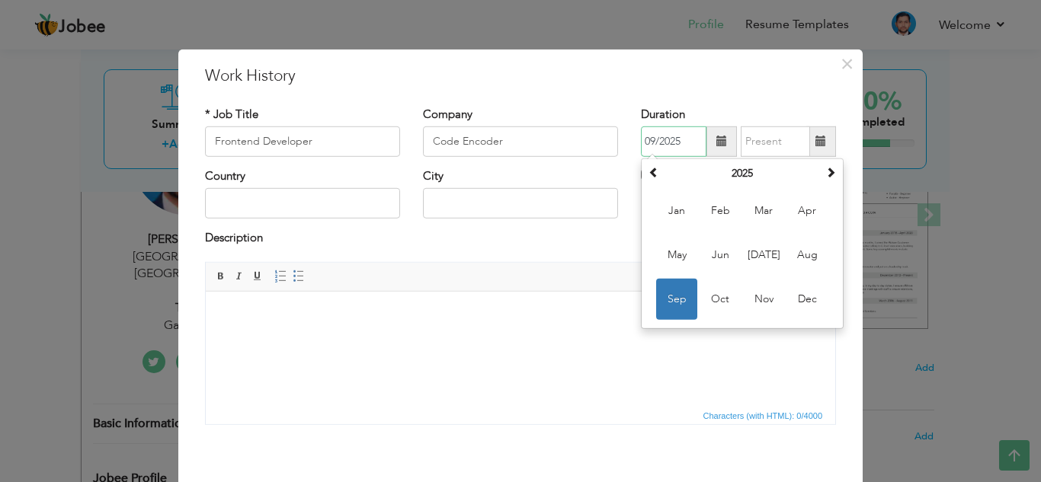
click at [676, 141] on input "09/2025" at bounding box center [674, 142] width 66 height 30
click at [649, 143] on input "09/2023" at bounding box center [674, 142] width 66 height 30
type input "08/2023"
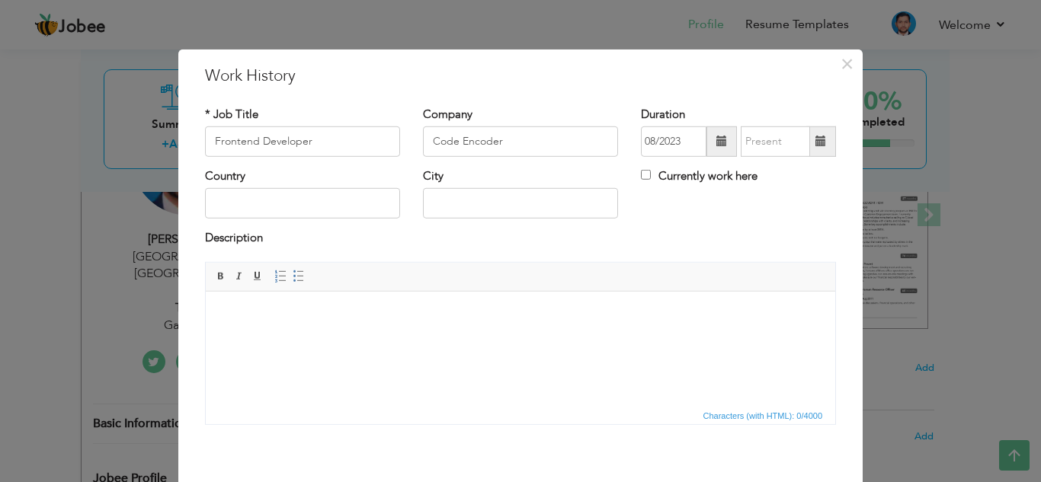
click at [809, 143] on span at bounding box center [821, 142] width 30 height 30
click at [752, 142] on input "09/2025" at bounding box center [775, 142] width 69 height 30
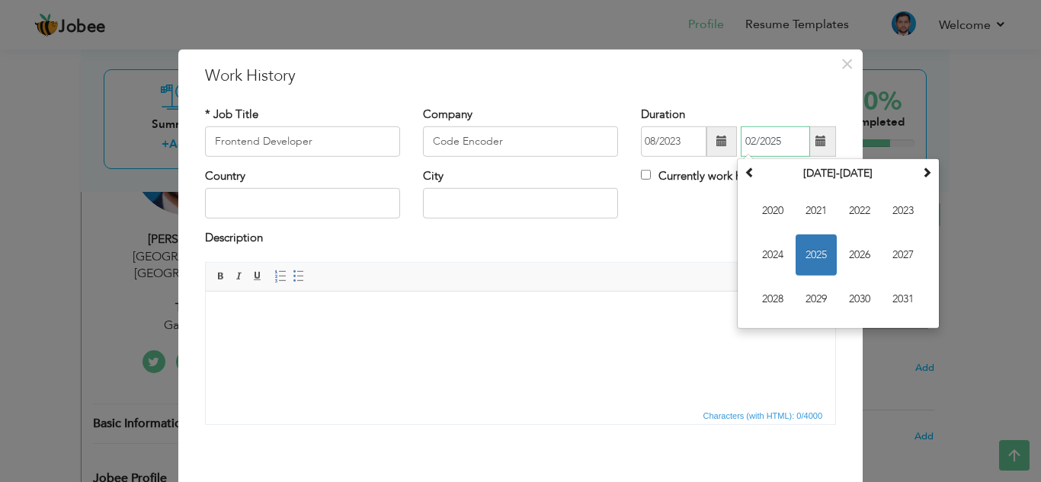
type input "02/2025"
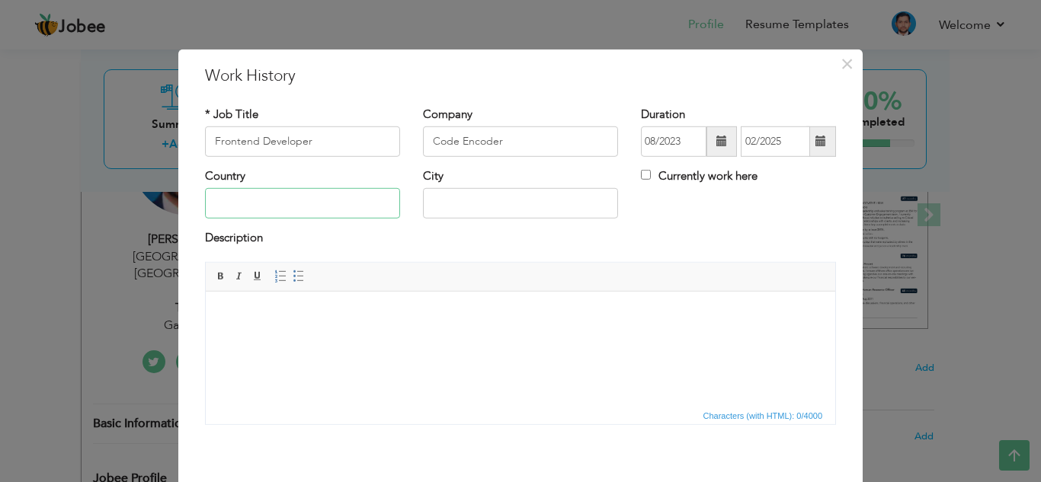
click at [281, 197] on input "text" at bounding box center [302, 203] width 195 height 30
type input "P"
click at [437, 215] on input "text" at bounding box center [520, 203] width 195 height 30
type input "l"
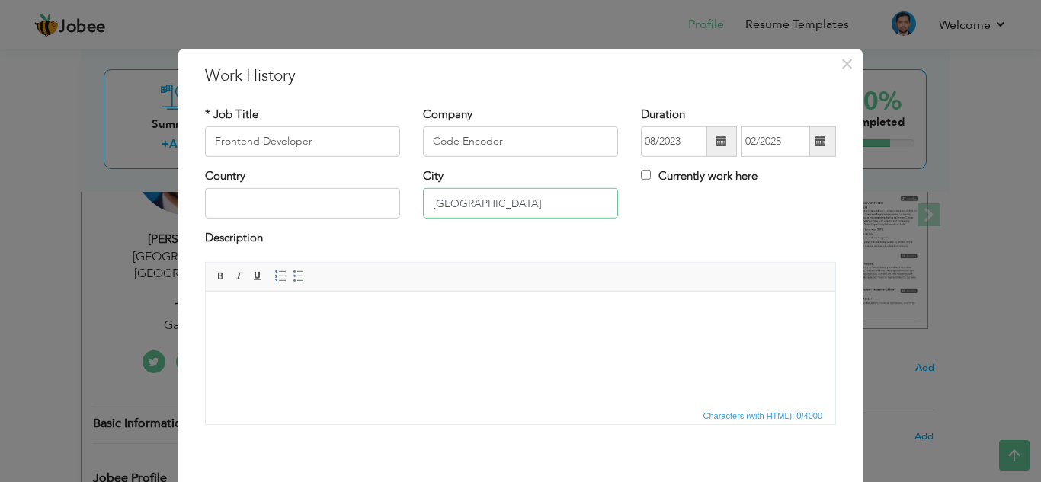
type input "[GEOGRAPHIC_DATA]"
click at [374, 338] on html at bounding box center [520, 314] width 629 height 46
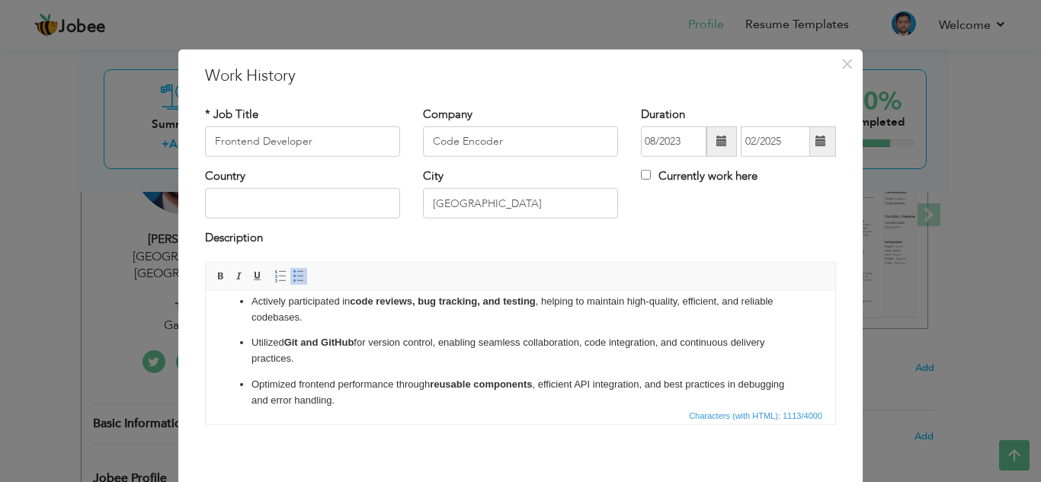
click at [247, 381] on ul "Designed and developed responsive, user-friendly web pages using HTML, CSS, Boo…" at bounding box center [520, 288] width 599 height 240
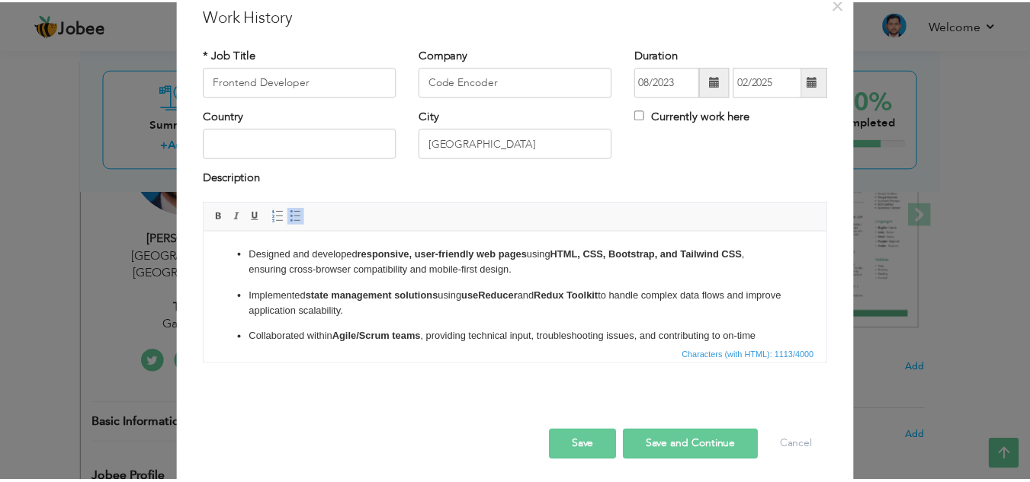
scroll to position [66, 0]
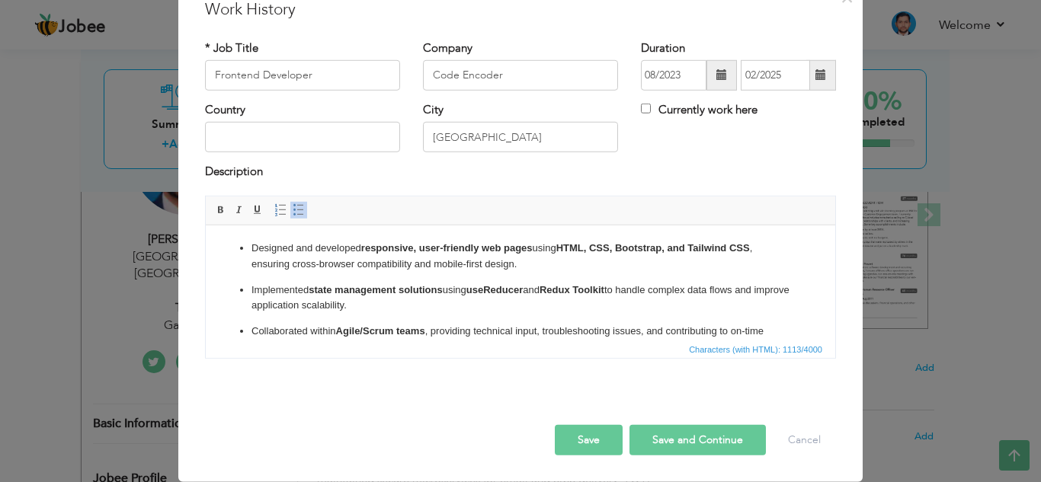
click at [598, 435] on button "Save" at bounding box center [589, 440] width 68 height 30
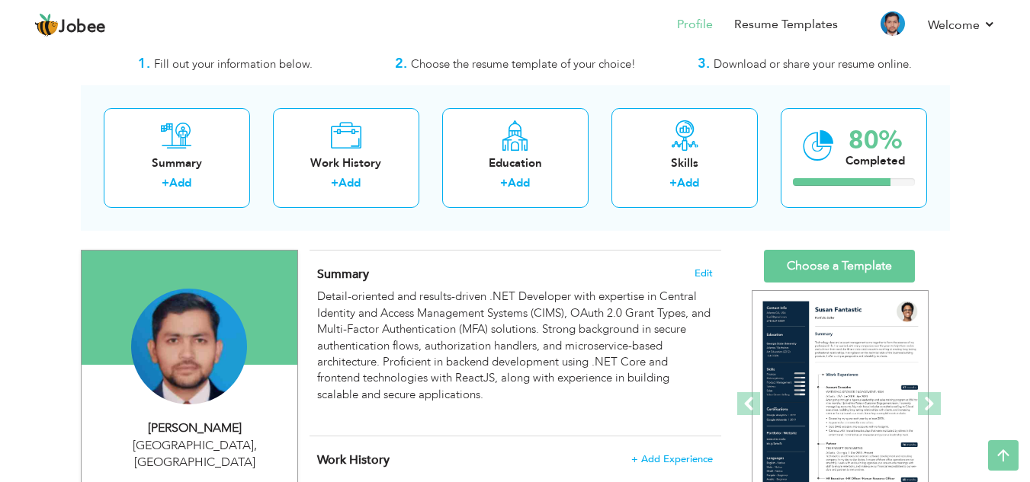
scroll to position [0, 0]
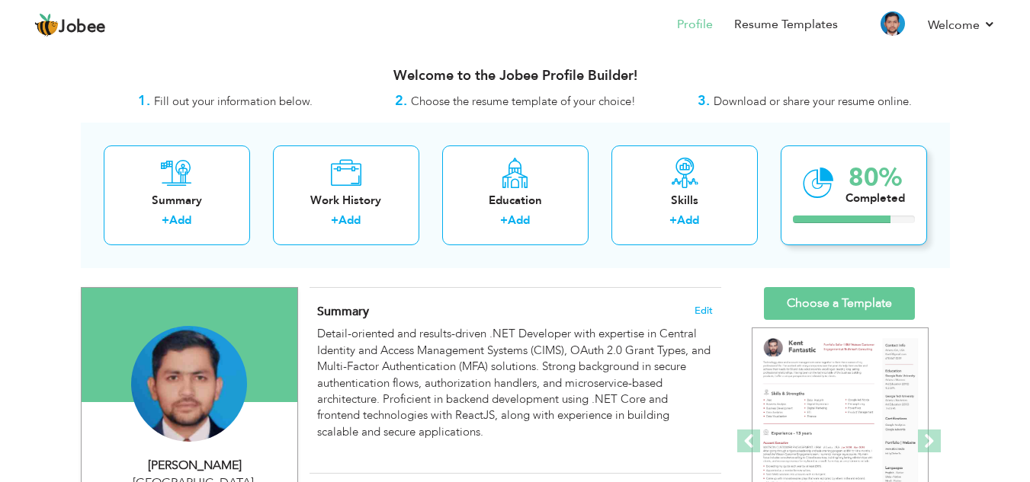
click at [818, 194] on icon at bounding box center [817, 183] width 31 height 51
click at [834, 297] on link "Choose a Template" at bounding box center [839, 303] width 151 height 33
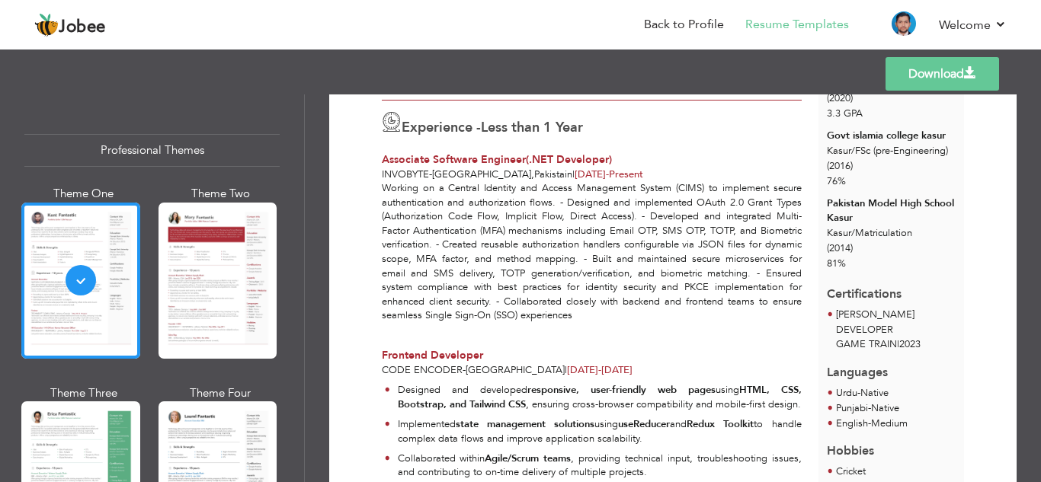
scroll to position [215, 0]
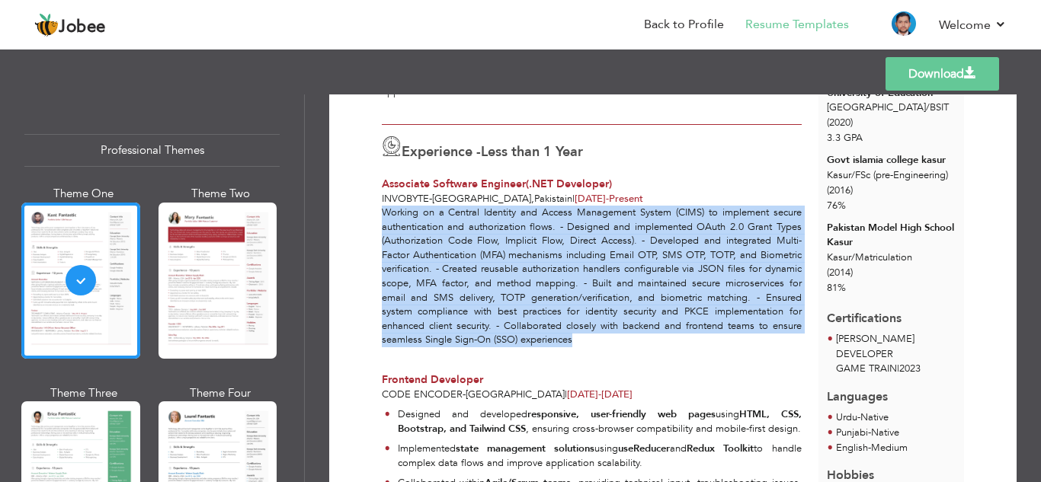
drag, startPoint x: 585, startPoint y: 340, endPoint x: 378, endPoint y: 209, distance: 245.3
click at [378, 209] on div "Working on a Central Identity and Access Management System (CIMS) to implement …" at bounding box center [591, 283] width 437 height 155
click at [626, 343] on div "Working on a Central Identity and Access Management System (CIMS) to implement …" at bounding box center [591, 283] width 437 height 155
drag, startPoint x: 626, startPoint y: 343, endPoint x: 375, endPoint y: 199, distance: 289.8
click at [375, 199] on div "Experience - Less than 1 Year Associate Software Engineer(.NET Developer) Invob…" at bounding box center [591, 243] width 437 height 236
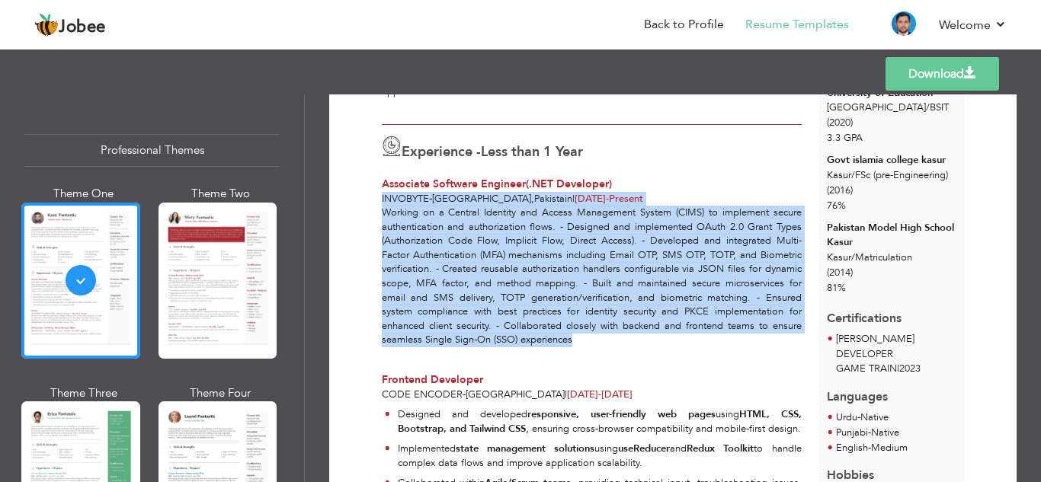
copy div "Invobyte - [GEOGRAPHIC_DATA] , Pakistain | [DATE] - Present Working on a Centra…"
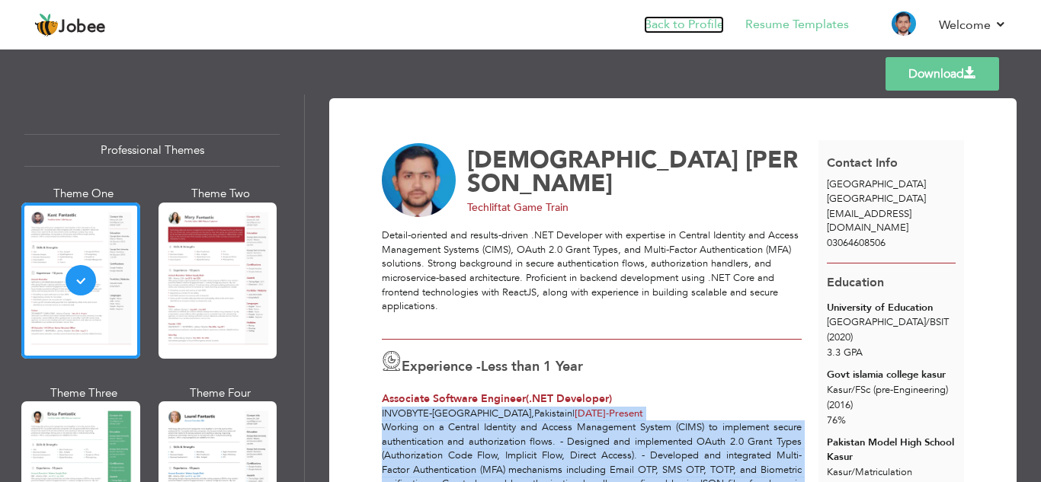
click at [689, 22] on link "Back to Profile" at bounding box center [684, 25] width 80 height 18
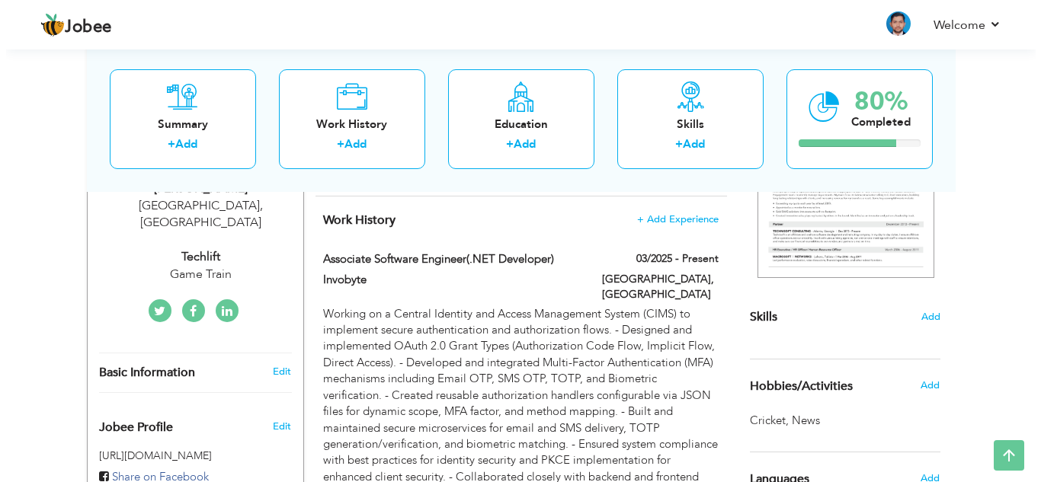
scroll to position [282, 0]
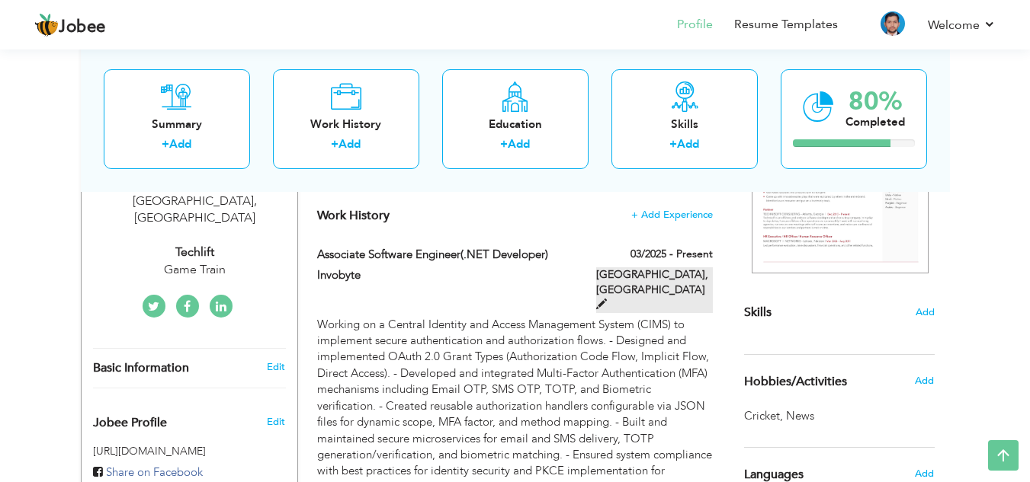
click at [607, 299] on span at bounding box center [601, 304] width 11 height 11
type input "Associate Software Engineer(.NET Developer)"
type input "Invobyte"
type input "03/2025"
type input "Pakistain"
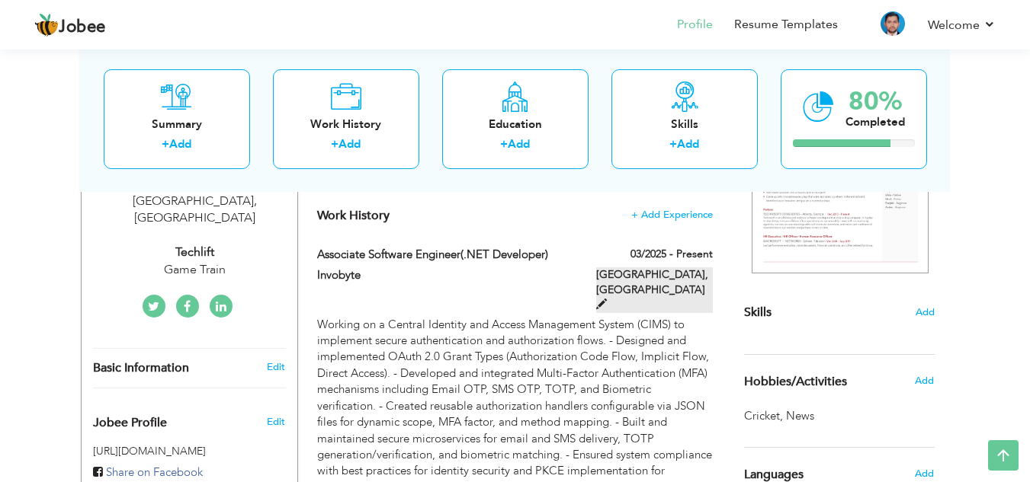
type input "[GEOGRAPHIC_DATA]"
checkbox input "true"
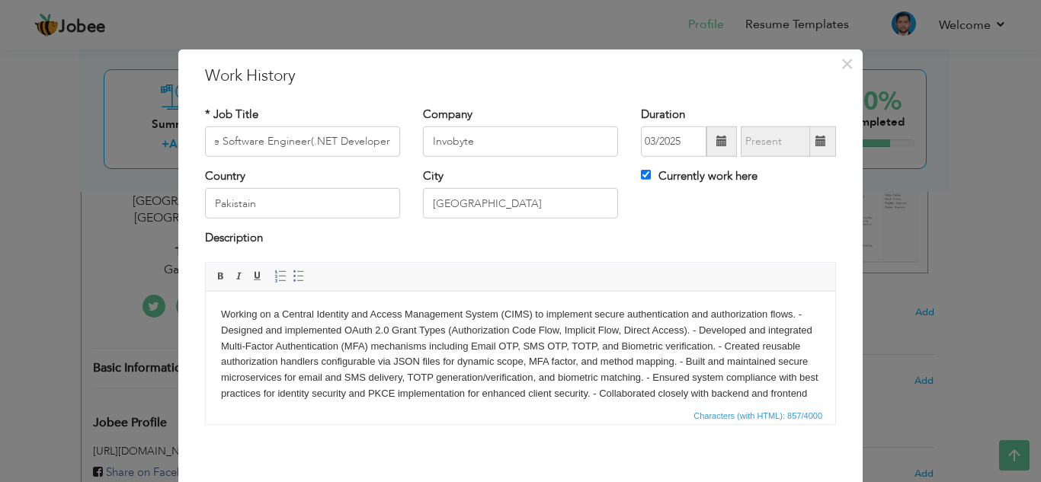
scroll to position [0, 0]
click at [686, 399] on body "Working on a Central Identity and Access Management System (CIMS) to implement …" at bounding box center [520, 369] width 599 height 127
click at [558, 413] on span "Characters (with HTML): 857/4000" at bounding box center [520, 415] width 629 height 18
click at [512, 394] on body "Working on a Central Identity and Access Management System (CIMS) to implement …" at bounding box center [520, 369] width 599 height 127
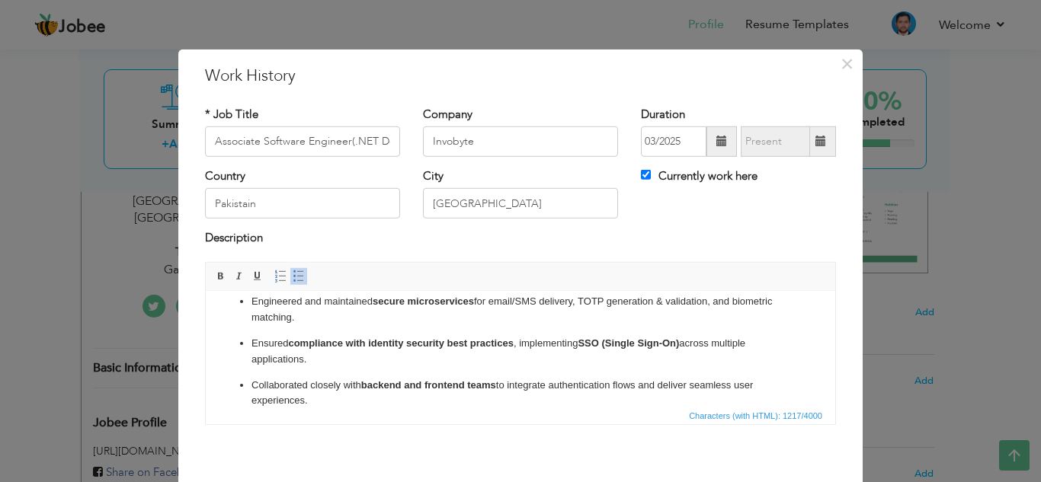
scroll to position [66, 0]
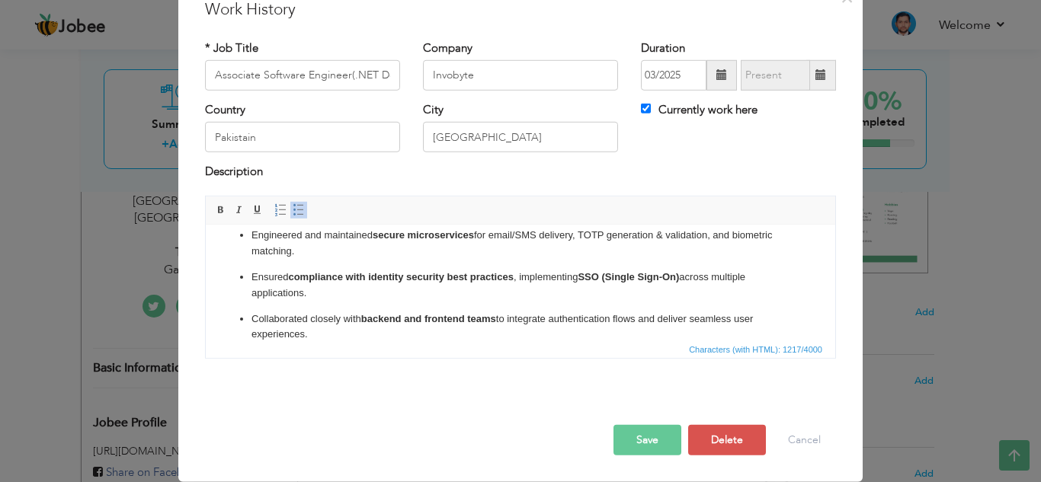
click at [639, 444] on button "Save" at bounding box center [647, 440] width 68 height 30
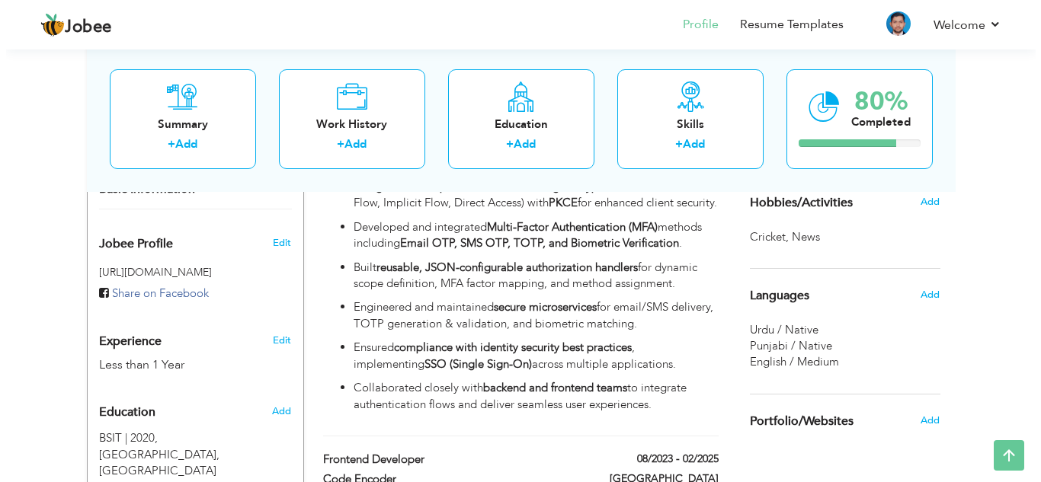
scroll to position [458, 0]
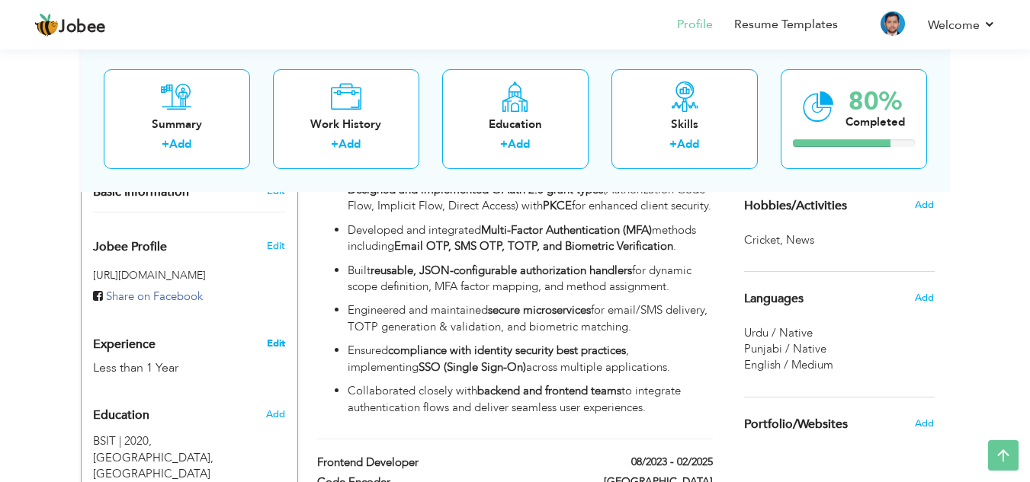
click at [278, 337] on link "Edit" at bounding box center [276, 344] width 18 height 14
type input "[DEMOGRAPHIC_DATA]"
type input "[PERSON_NAME]"
type input "03064608506"
select select "number:166"
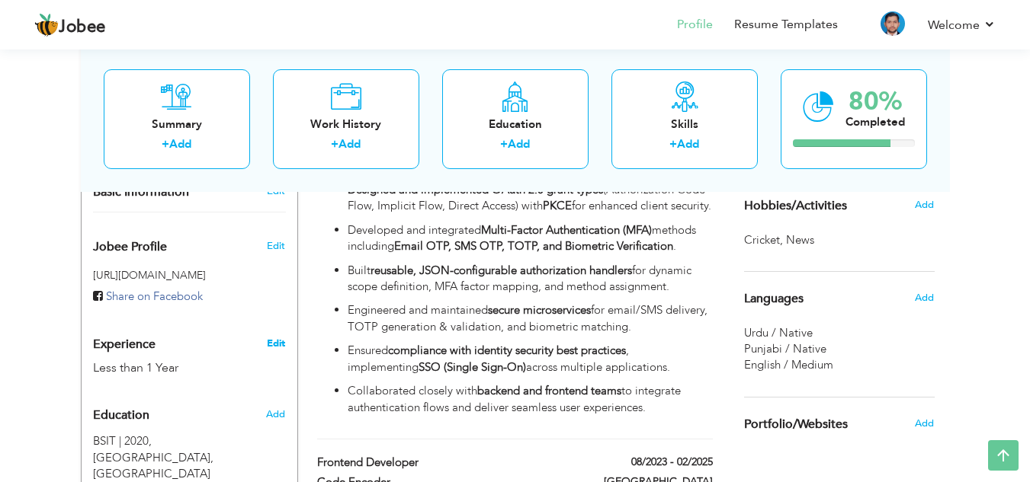
type input "[GEOGRAPHIC_DATA]"
select select "number:2"
type input "Game Train"
type input "Techlift"
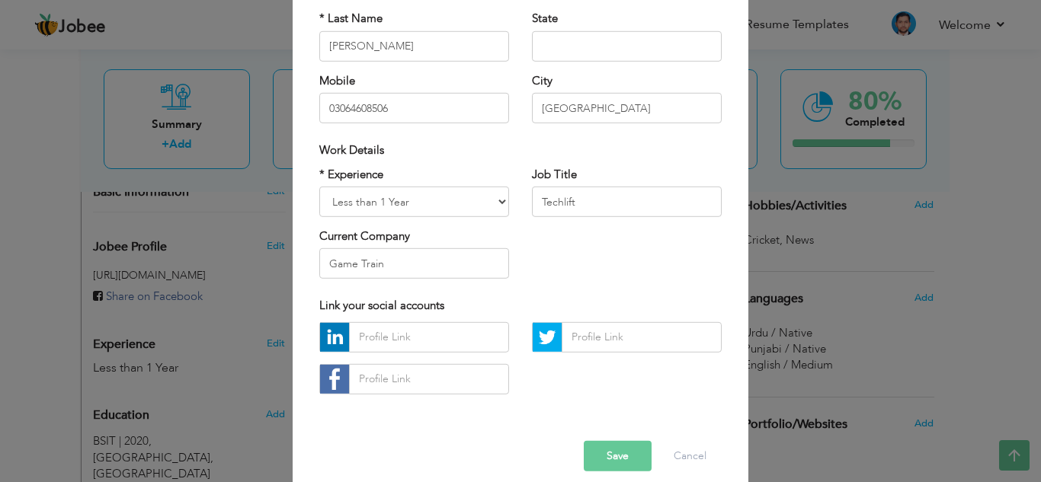
scroll to position [190, 0]
click at [501, 200] on select "Entry Level Less than 1 Year 1 Year 2 Years 3 Years 4 Years 5 Years 6 Years 7 Y…" at bounding box center [414, 201] width 190 height 30
select select "number:4"
click at [319, 186] on select "Entry Level Less than 1 Year 1 Year 2 Years 3 Years 4 Years 5 Years 6 Years 7 Y…" at bounding box center [414, 201] width 190 height 30
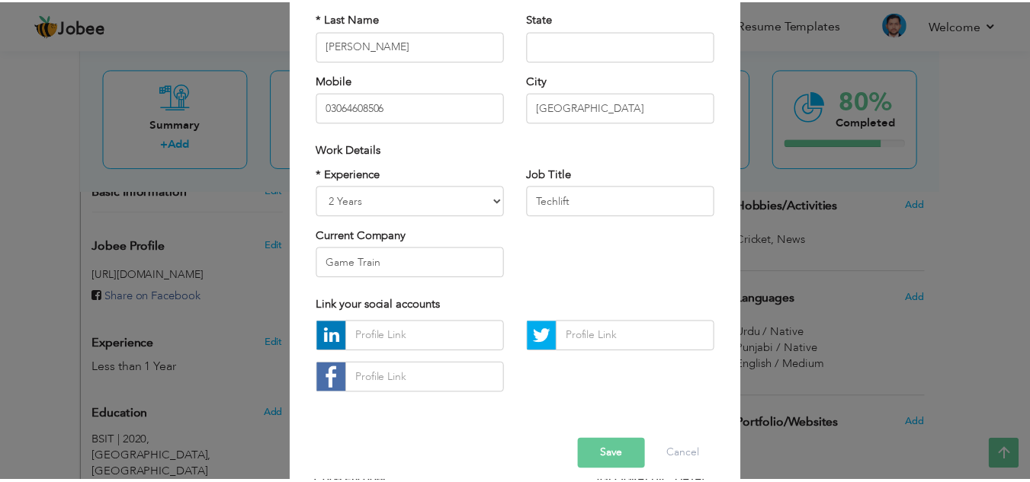
scroll to position [205, 0]
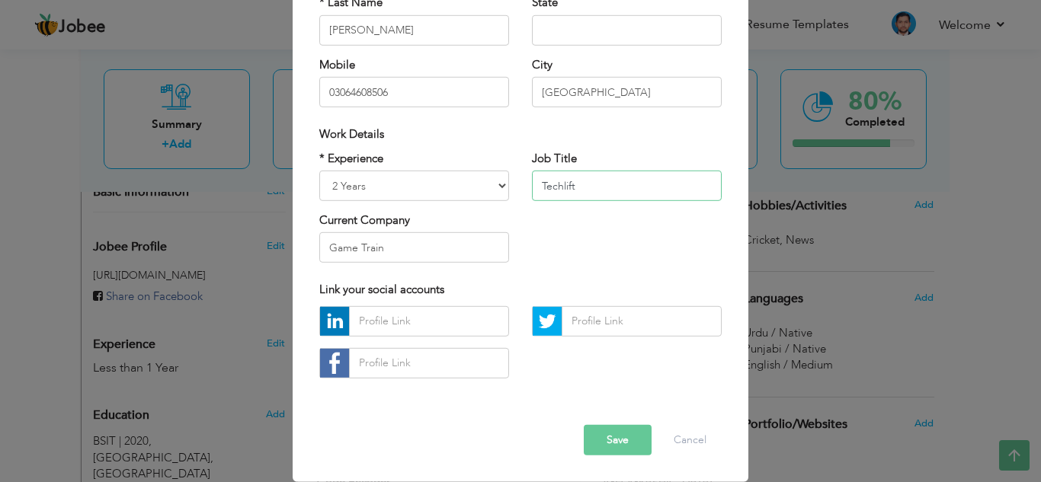
click at [609, 186] on input "Techlift" at bounding box center [627, 186] width 190 height 30
type input "T"
type input "s"
type input "Software Engineer"
click at [624, 433] on button "Save" at bounding box center [618, 440] width 68 height 30
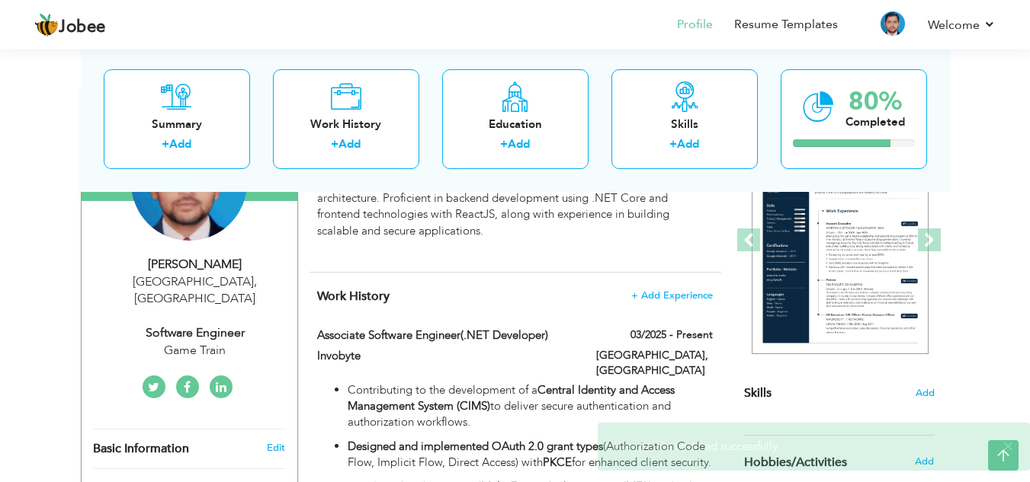
scroll to position [0, 0]
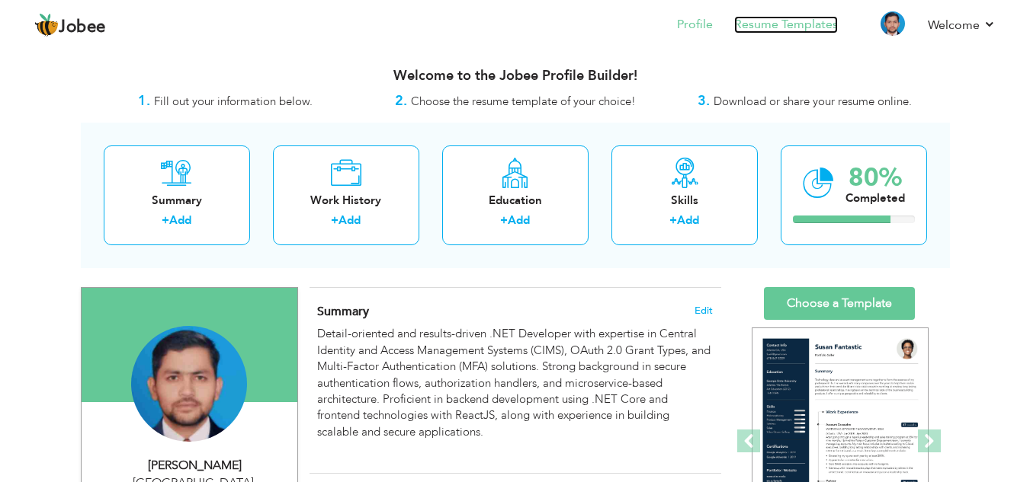
click at [771, 23] on link "Resume Templates" at bounding box center [786, 25] width 104 height 18
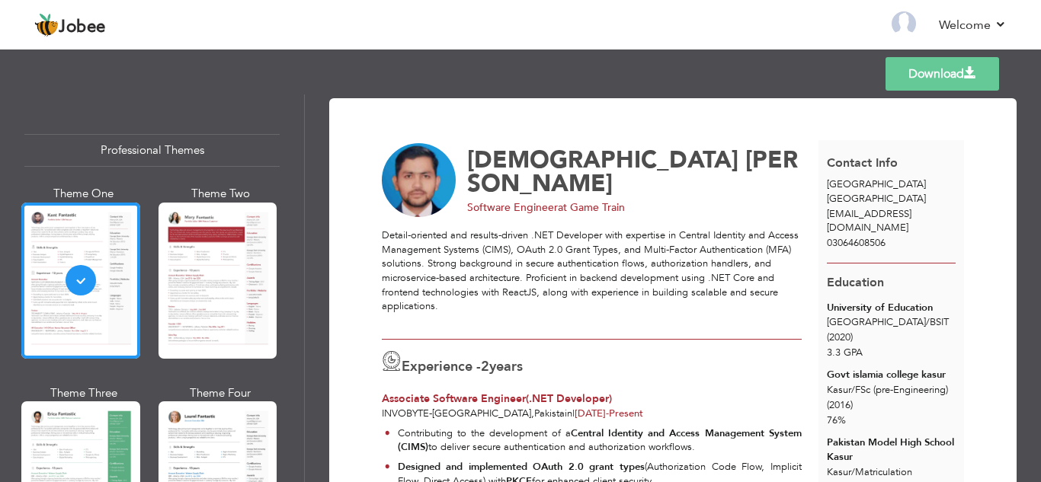
drag, startPoint x: 1035, startPoint y: 113, endPoint x: 1029, endPoint y: 169, distance: 56.7
click at [1029, 169] on div "Download MUHAMMAD SAJID Software Engineer at Game Train 2 years Invobyte" at bounding box center [673, 288] width 736 height 388
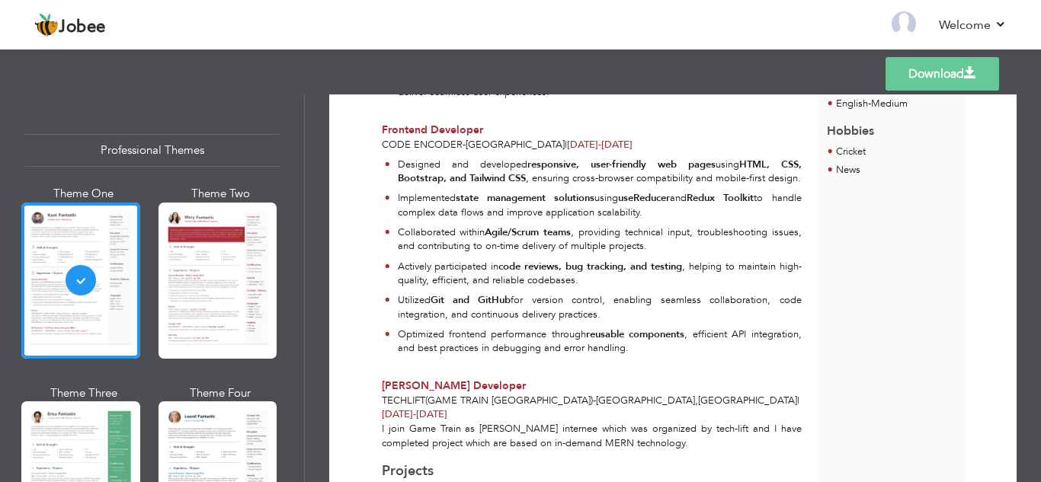
scroll to position [588, 0]
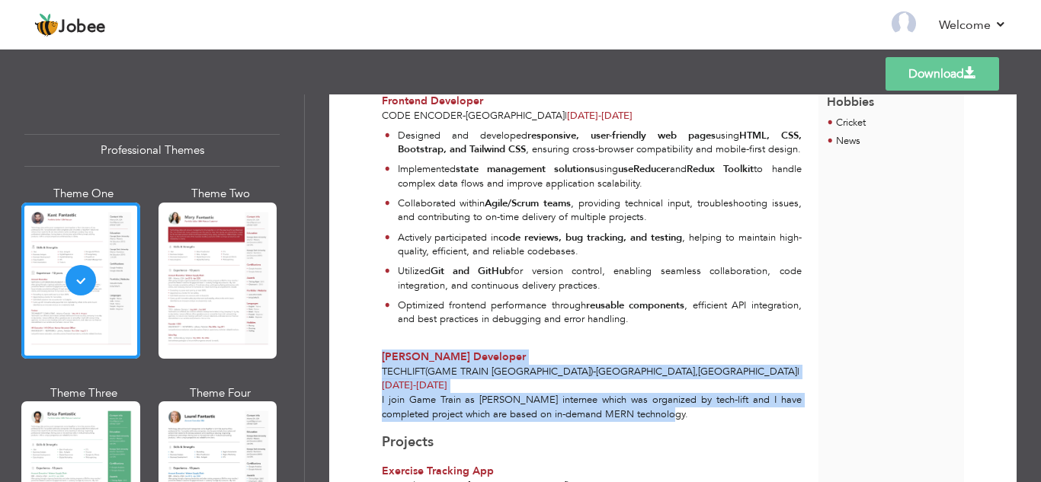
drag, startPoint x: 695, startPoint y: 417, endPoint x: 377, endPoint y: 378, distance: 320.2
click at [377, 378] on div "MERN Stack Developer Techlift(Game Train Lahore) - Lahore , Pakistan | Dec 2022…" at bounding box center [591, 386] width 437 height 72
copy div "MERN Stack Developer Techlift(Game Train Lahore) - Lahore , Pakistan | Dec 2022…"
click at [682, 27] on link "Back to Profile" at bounding box center [684, 25] width 80 height 18
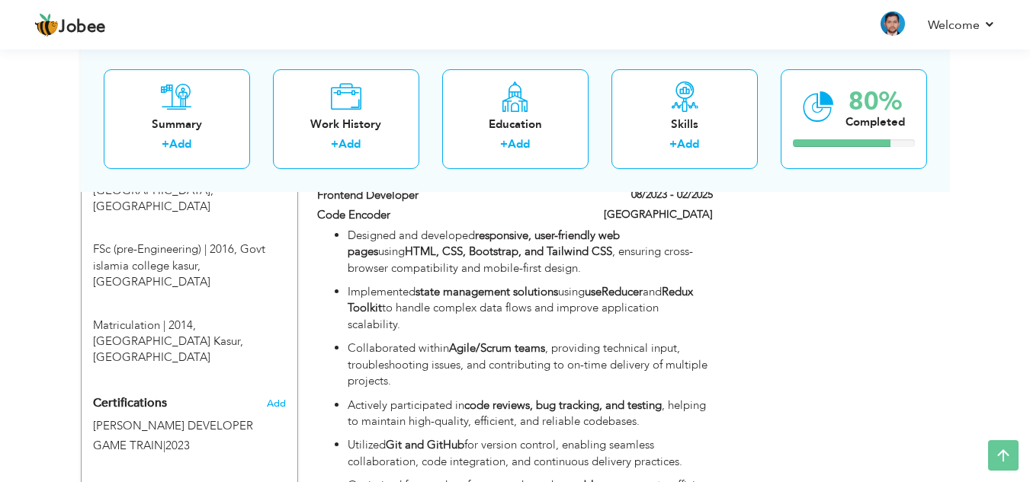
scroll to position [729, 0]
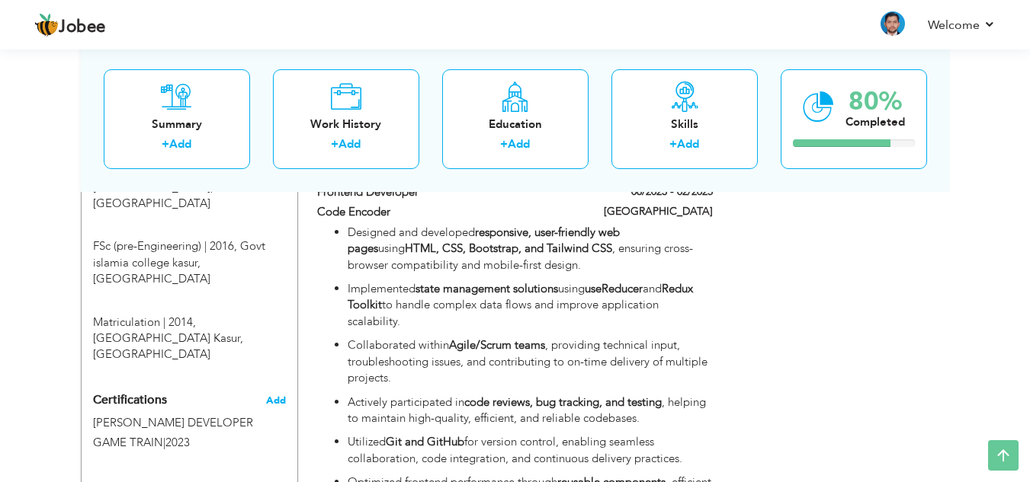
click at [275, 396] on span "Add" at bounding box center [276, 401] width 20 height 11
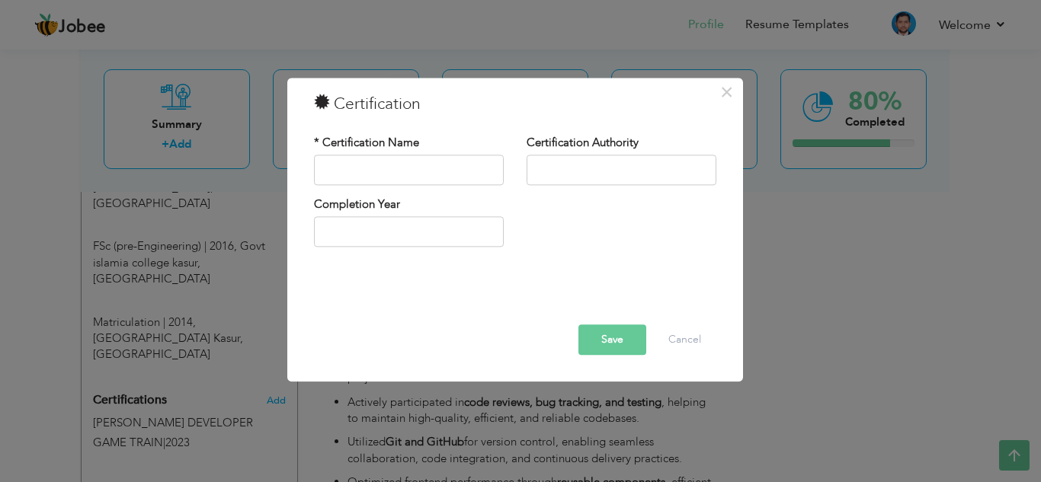
click at [165, 360] on div "× Certification * Certification Name Certification Authority Save" at bounding box center [520, 241] width 1041 height 482
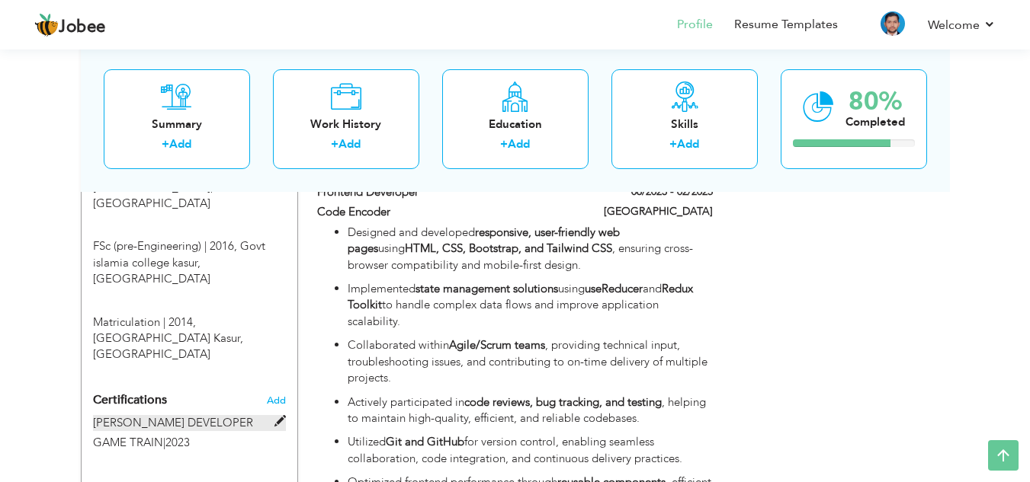
click at [274, 416] on span at bounding box center [279, 421] width 11 height 11
type input "[PERSON_NAME] DEVELOPER"
type input "GAME TRAIN"
type input "2023"
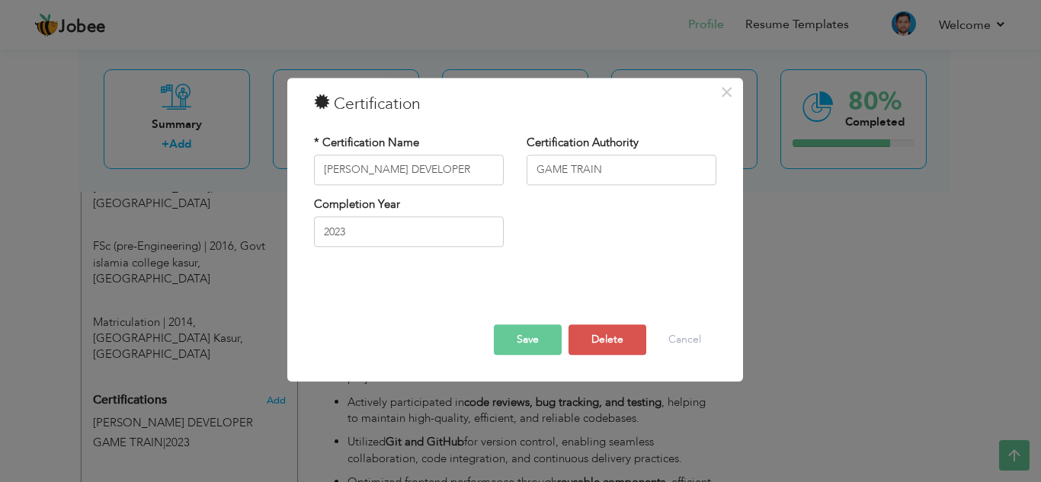
click at [854, 187] on div "× Certification * Certification Name [PERSON_NAME] DEVELOPER Certification Auth…" at bounding box center [520, 241] width 1041 height 482
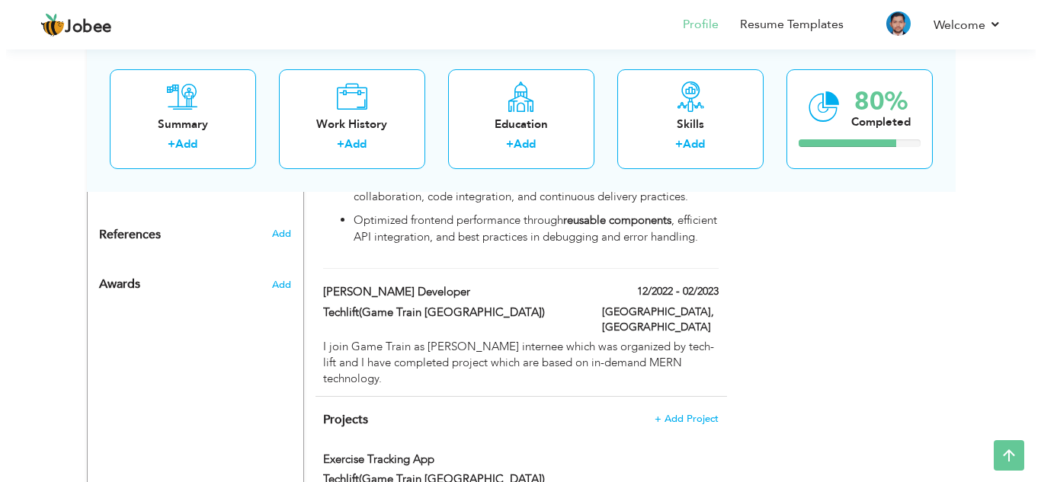
scroll to position [996, 0]
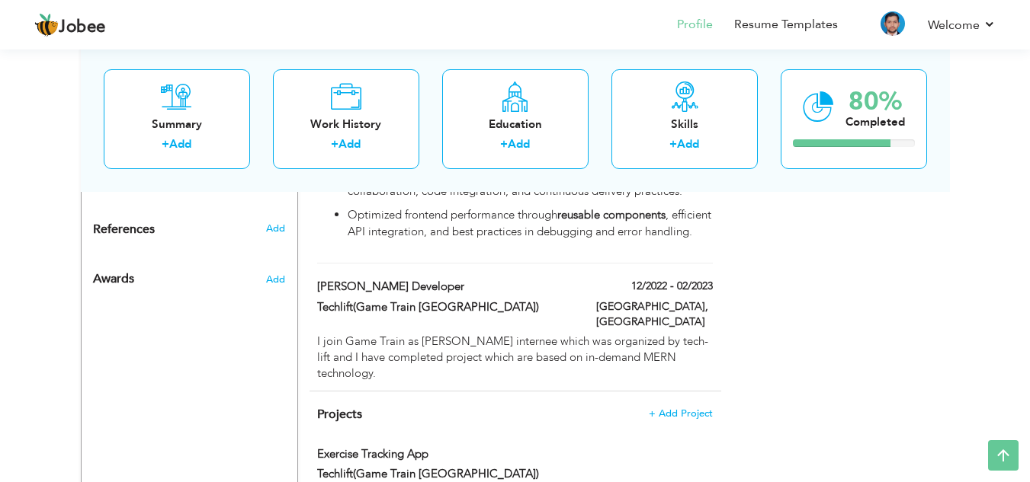
click at [713, 298] on div "12/2022 - 02/2023" at bounding box center [654, 288] width 139 height 19
type input "[PERSON_NAME] Developer"
type input "Techlift(Game Train [GEOGRAPHIC_DATA])"
type input "12/2022"
type input "02/2023"
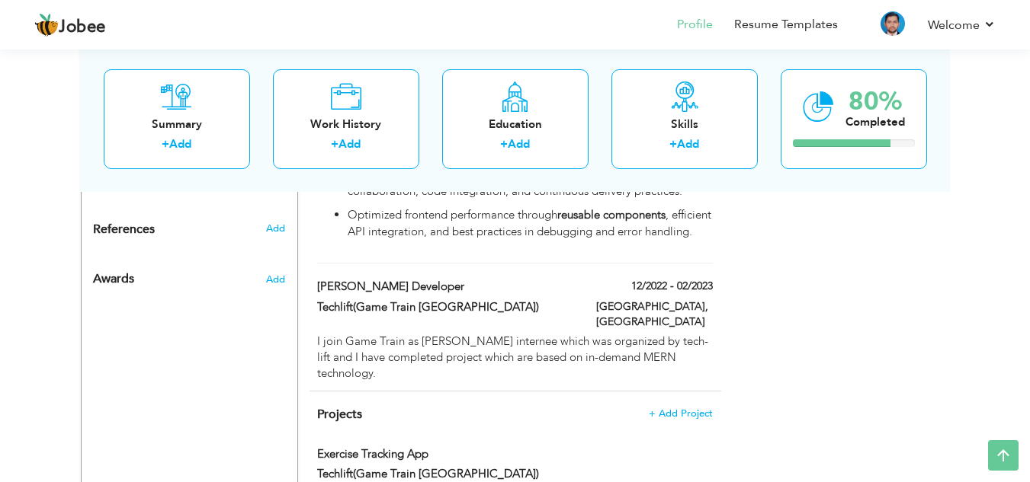
type input "[GEOGRAPHIC_DATA]"
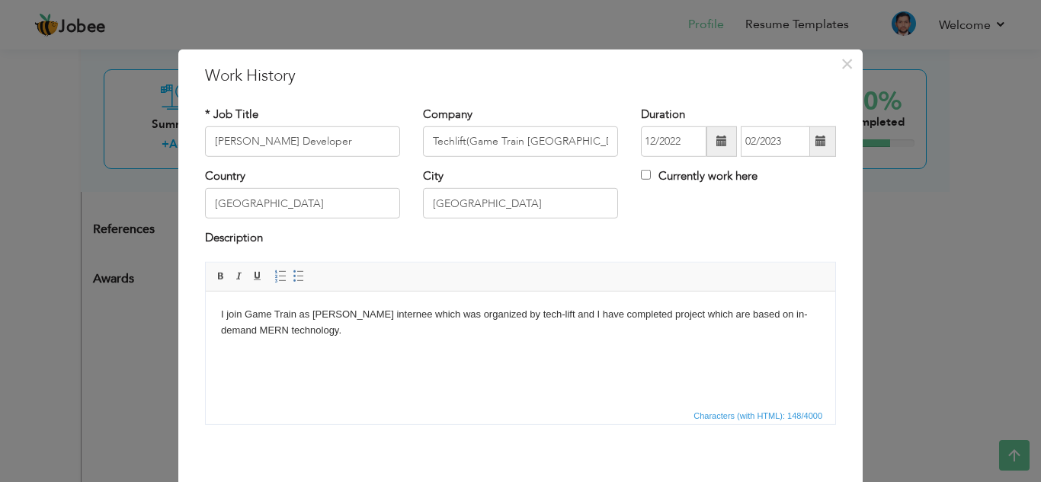
click at [356, 336] on body "I join Game Train as [PERSON_NAME] internee which was organized by tech-lift an…" at bounding box center [520, 322] width 599 height 32
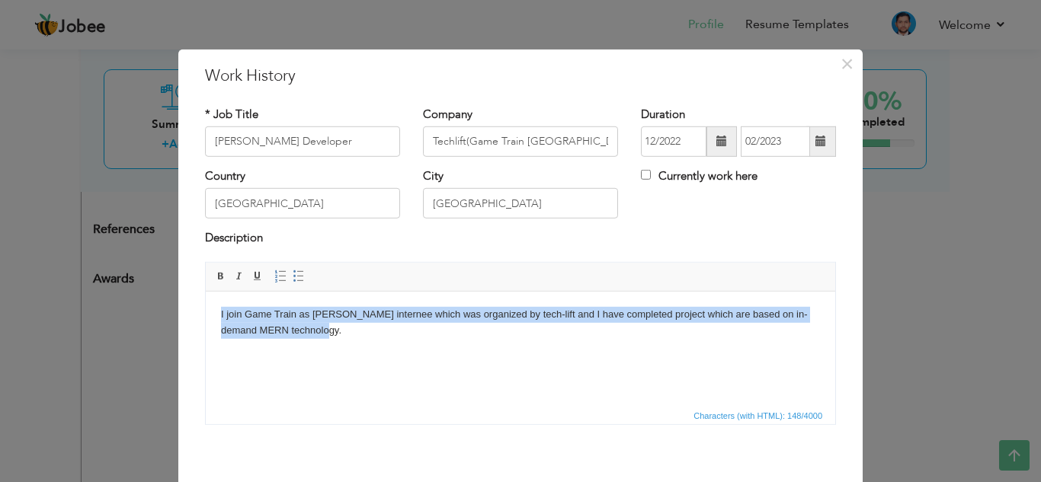
drag, startPoint x: 356, startPoint y: 336, endPoint x: 385, endPoint y: 609, distance: 274.4
click at [206, 317] on html "I join Game Train as [PERSON_NAME] internee which was organized by tech-lift an…" at bounding box center [520, 322] width 629 height 62
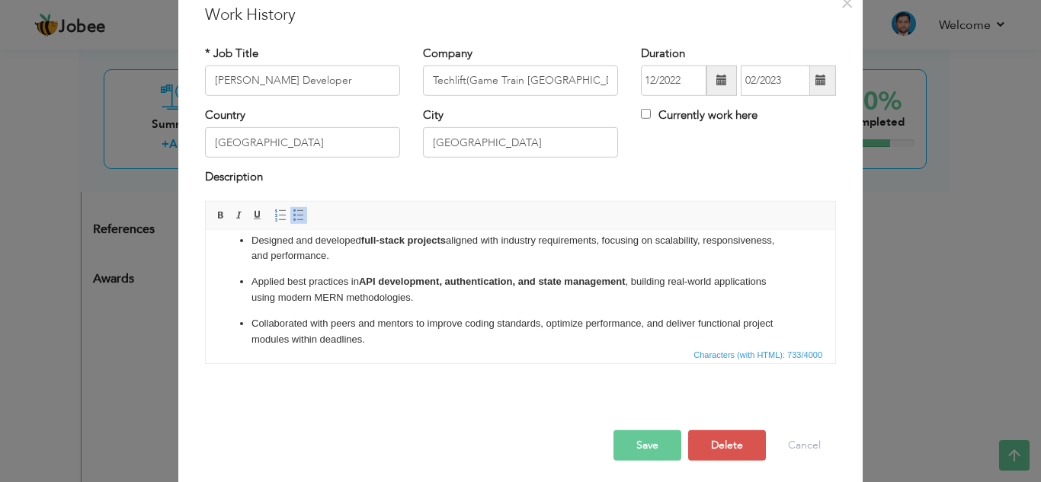
scroll to position [66, 0]
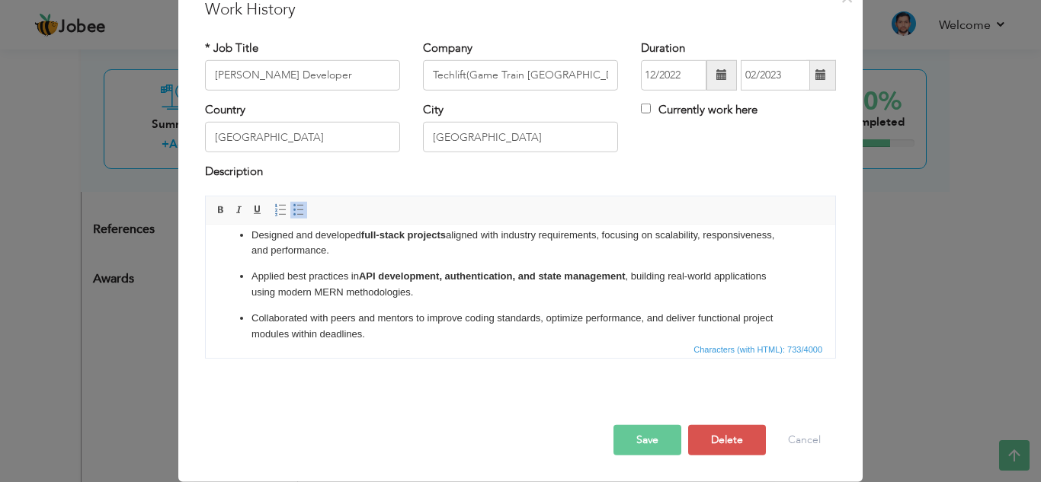
click at [646, 442] on button "Save" at bounding box center [647, 440] width 68 height 30
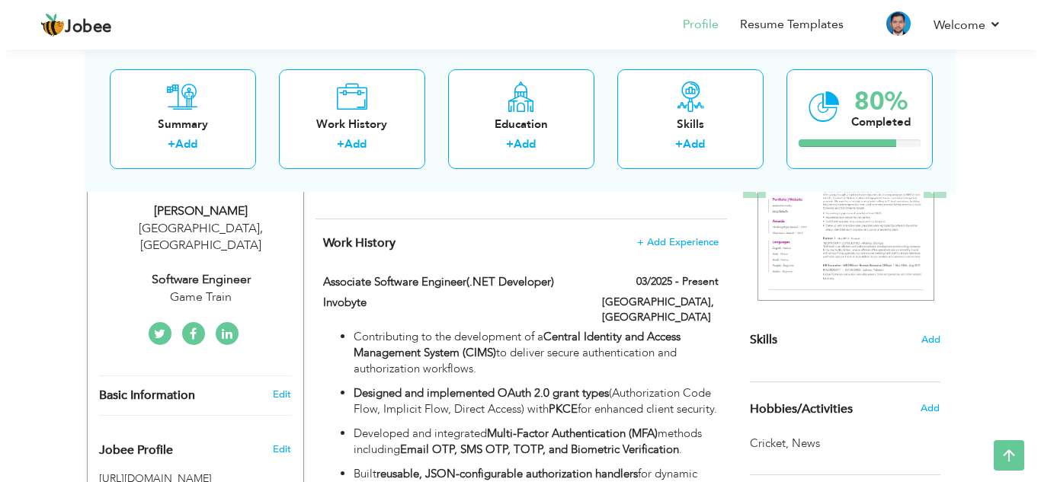
scroll to position [251, 0]
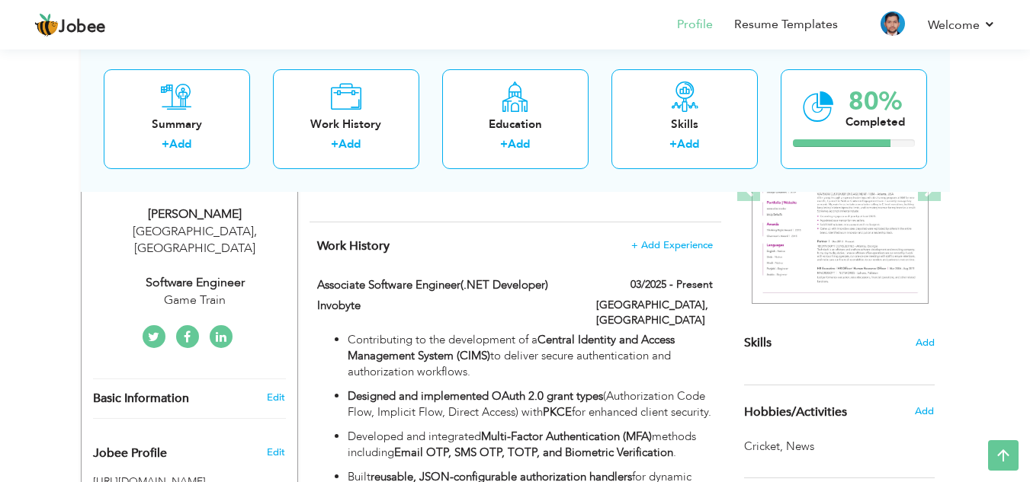
click at [194, 292] on div "Game Train" at bounding box center [195, 301] width 204 height 18
type input "[DEMOGRAPHIC_DATA]"
type input "[PERSON_NAME]"
type input "03064608506"
select select "number:166"
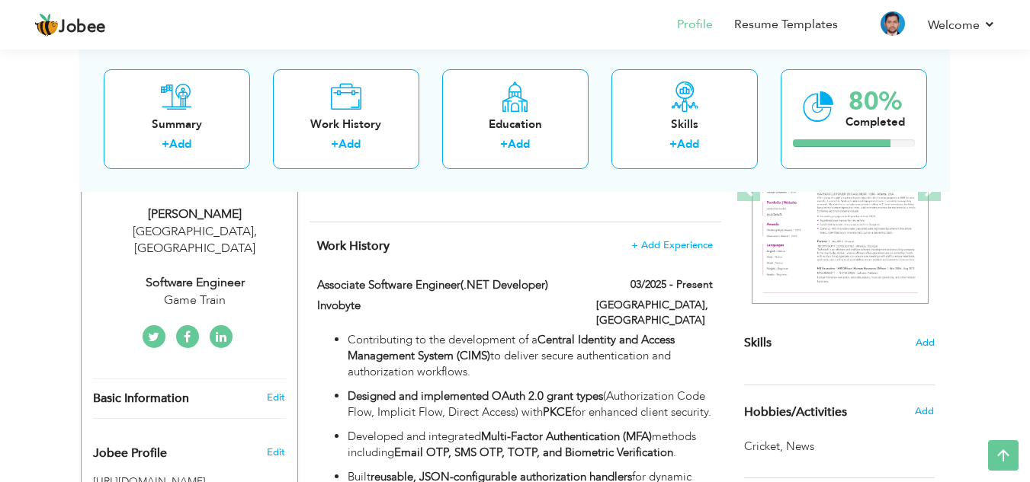
type input "[GEOGRAPHIC_DATA]"
select select "number:4"
type input "Game Train"
type input "Software Engineer"
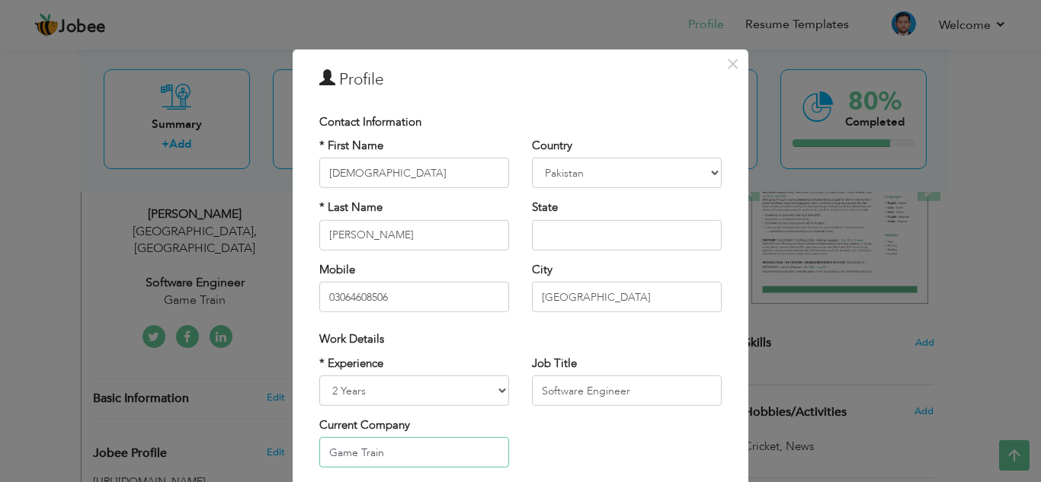
click at [405, 455] on input "Game Train" at bounding box center [414, 452] width 190 height 30
type input "G"
type input "i"
type input "Invobyte"
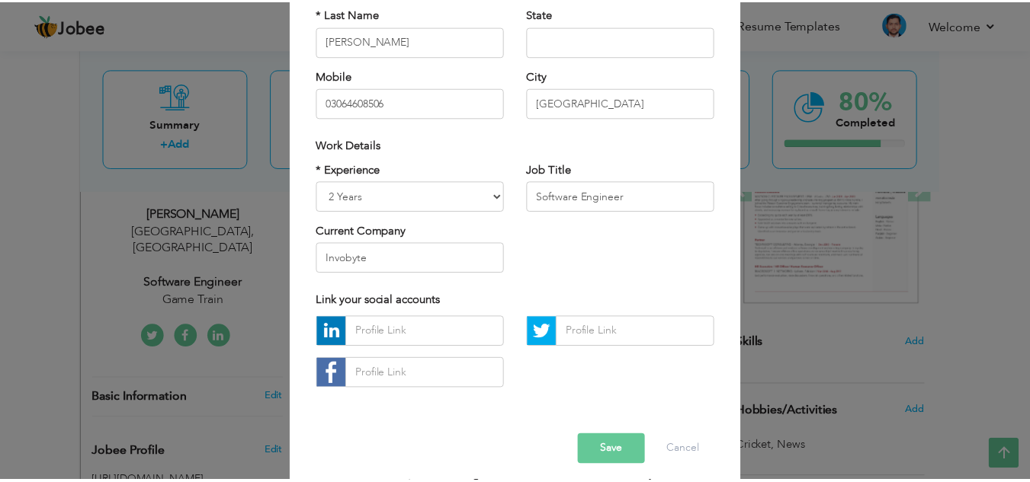
scroll to position [199, 0]
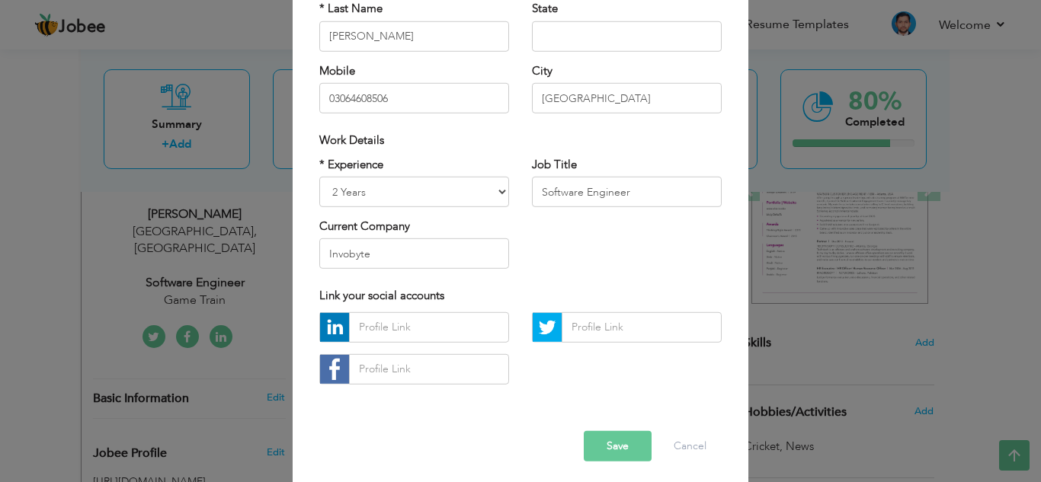
click at [602, 445] on button "Save" at bounding box center [618, 446] width 68 height 30
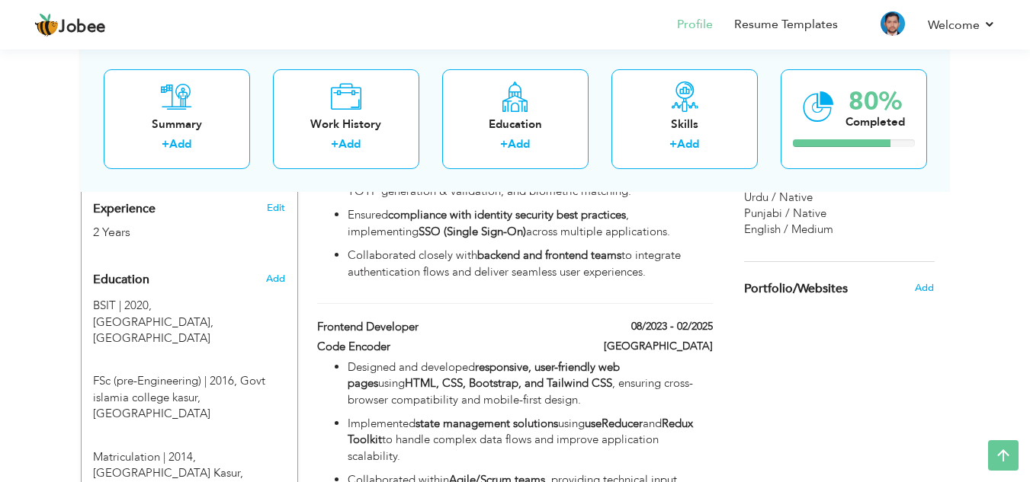
scroll to position [597, 0]
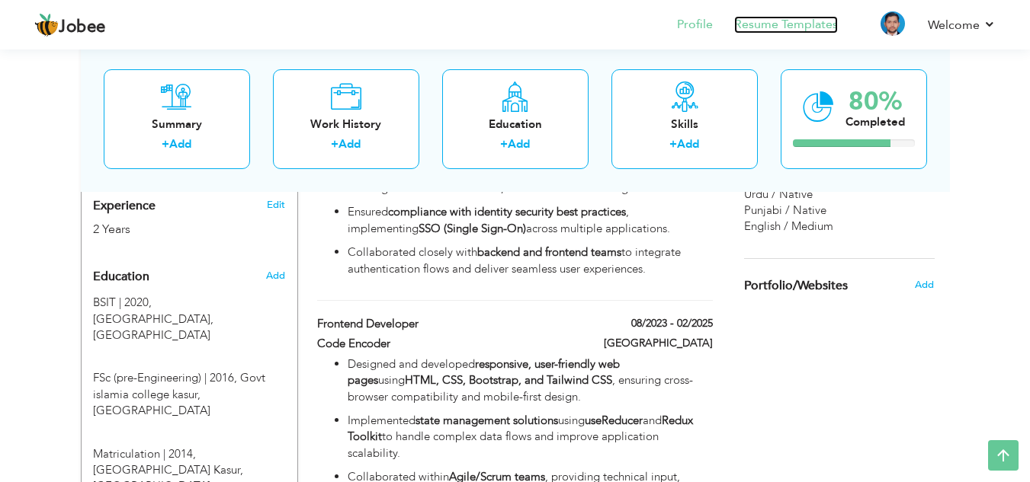
click at [789, 18] on link "Resume Templates" at bounding box center [786, 25] width 104 height 18
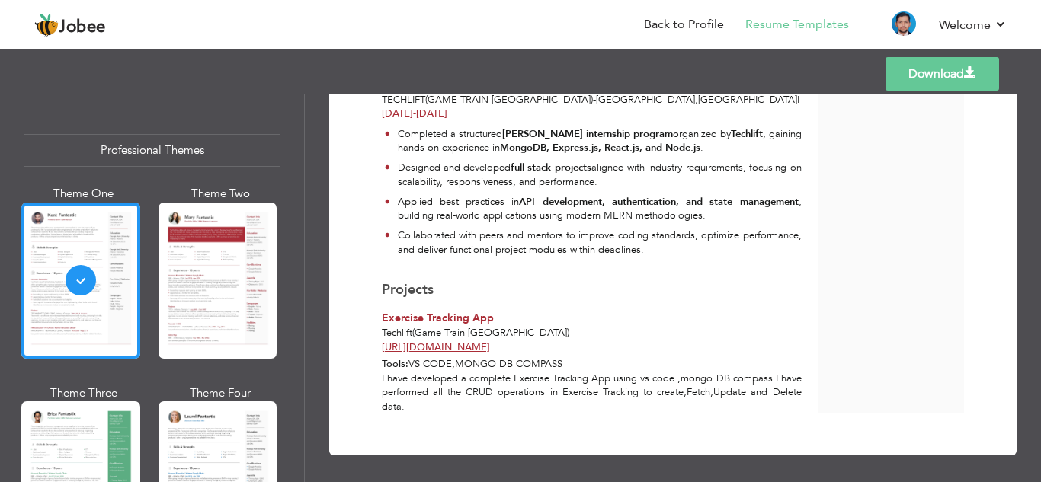
scroll to position [866, 0]
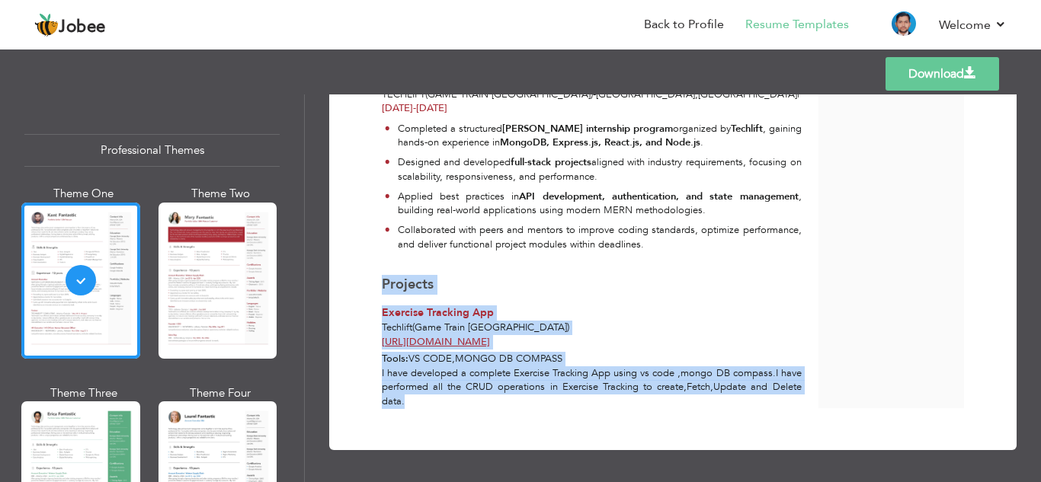
drag, startPoint x: 469, startPoint y: 402, endPoint x: 374, endPoint y: 284, distance: 150.7
click at [374, 284] on div "Projects Exercise Tracking App Techlift(Game Train [GEOGRAPHIC_DATA]) [URL][DOM…" at bounding box center [591, 342] width 437 height 134
copy div "Projects Exercise Tracking App Techlift(Game Train [GEOGRAPHIC_DATA]) [URL][DOM…"
click at [499, 290] on div "Projects" at bounding box center [592, 285] width 420 height 20
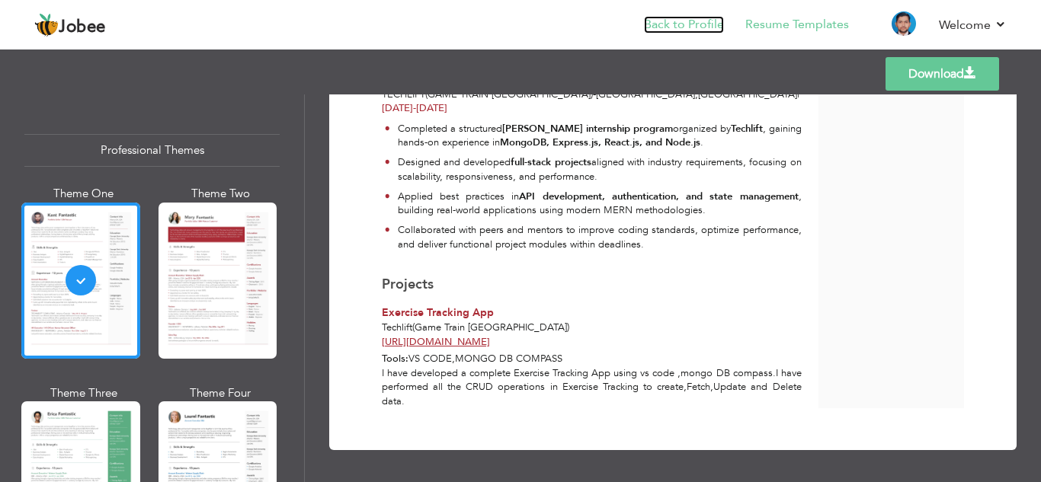
click at [706, 24] on link "Back to Profile" at bounding box center [684, 25] width 80 height 18
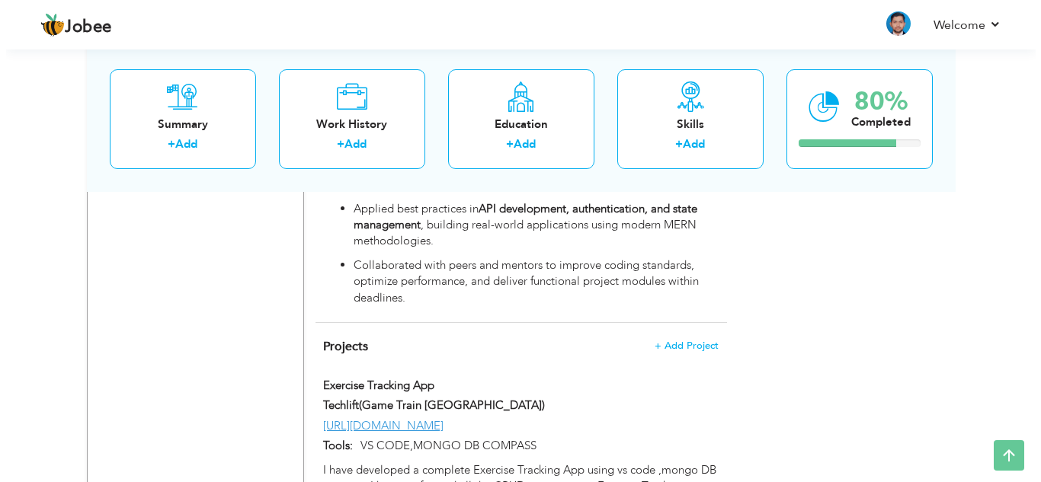
scroll to position [1210, 0]
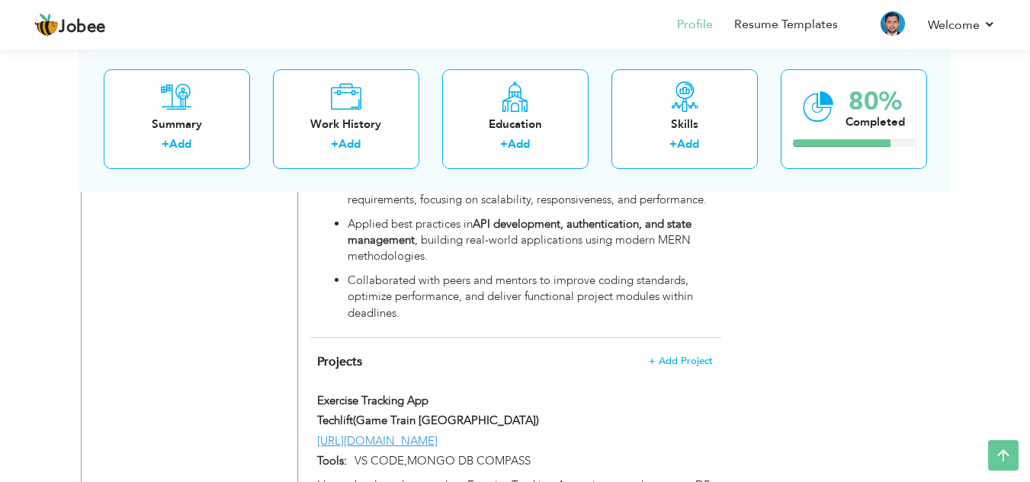
click at [672, 358] on span "+ Add Project" at bounding box center [680, 361] width 65 height 11
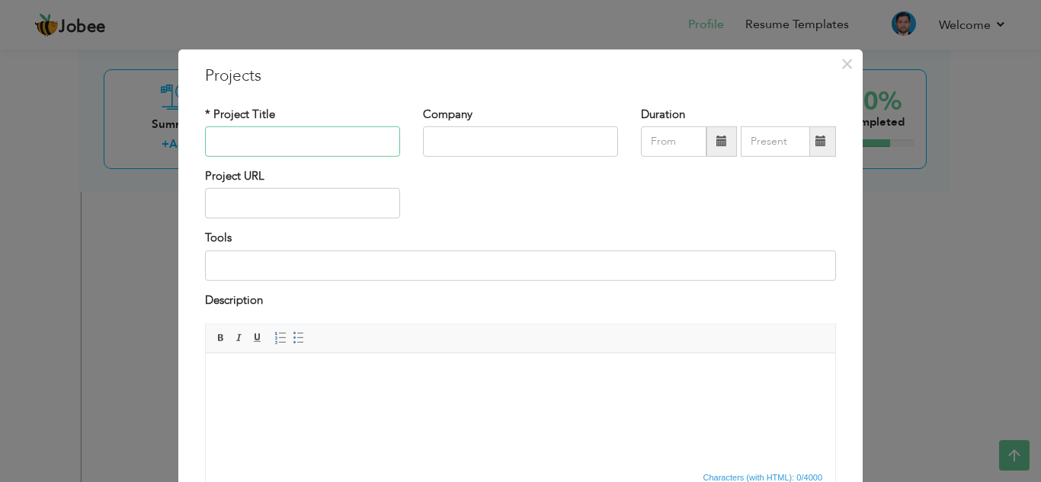
paste input "Central Identity & Access Management System (CIMS"
click at [389, 144] on input "Central Identity & Access Management System (CIMS" at bounding box center [302, 142] width 195 height 30
click at [385, 140] on input "Central Identity & Access Management System (CIMS" at bounding box center [302, 142] width 195 height 30
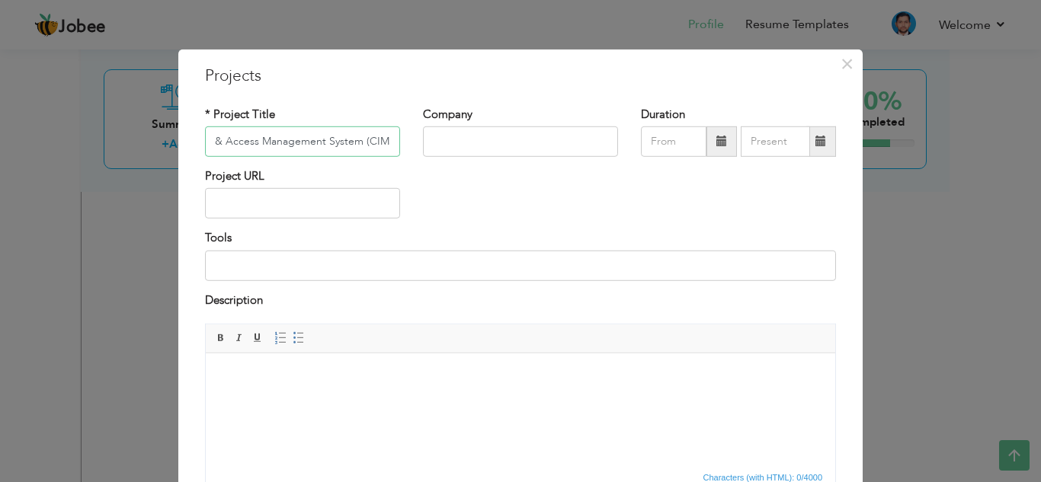
click at [385, 140] on input "Central Identity & Access Management System (CIMS" at bounding box center [302, 142] width 195 height 30
click at [380, 141] on input "Central Identity & Access Management System (CIMS" at bounding box center [302, 142] width 195 height 30
click at [446, 138] on input "text" at bounding box center [520, 142] width 195 height 30
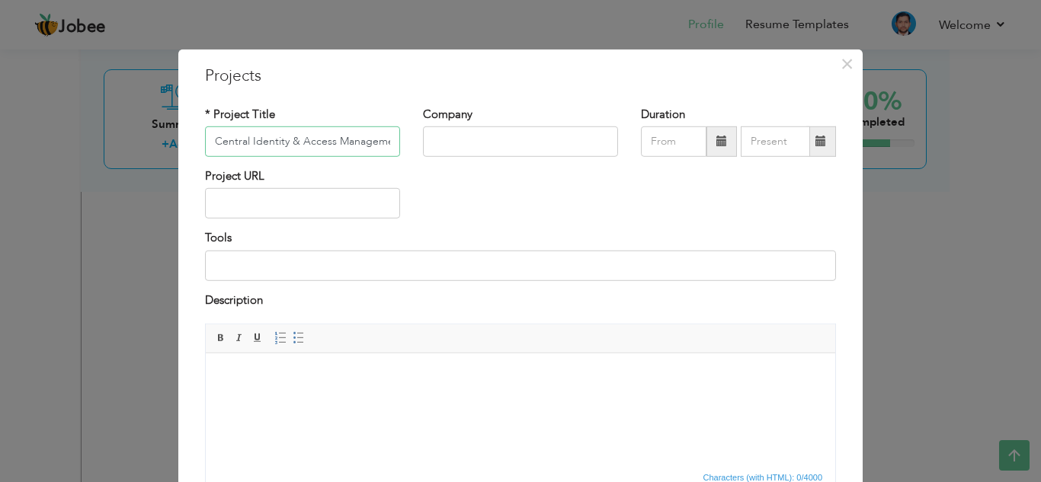
click at [322, 143] on input "Central Identity & Access Management System (CIMS" at bounding box center [302, 142] width 195 height 30
type input "Central Identity & Access Management System (CIMS)"
click at [479, 128] on input "text" at bounding box center [520, 142] width 195 height 30
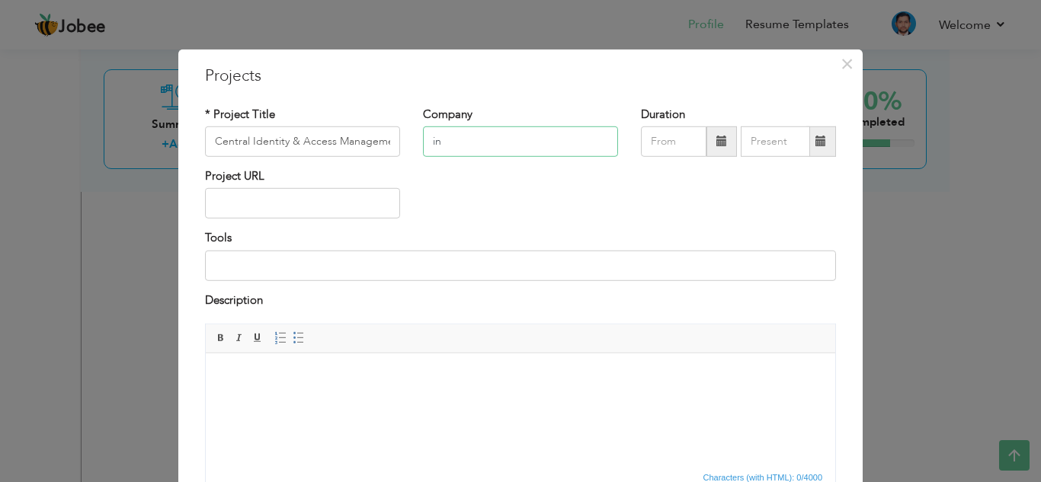
type input "i"
type input "Invobyte"
click at [378, 386] on html at bounding box center [520, 377] width 629 height 46
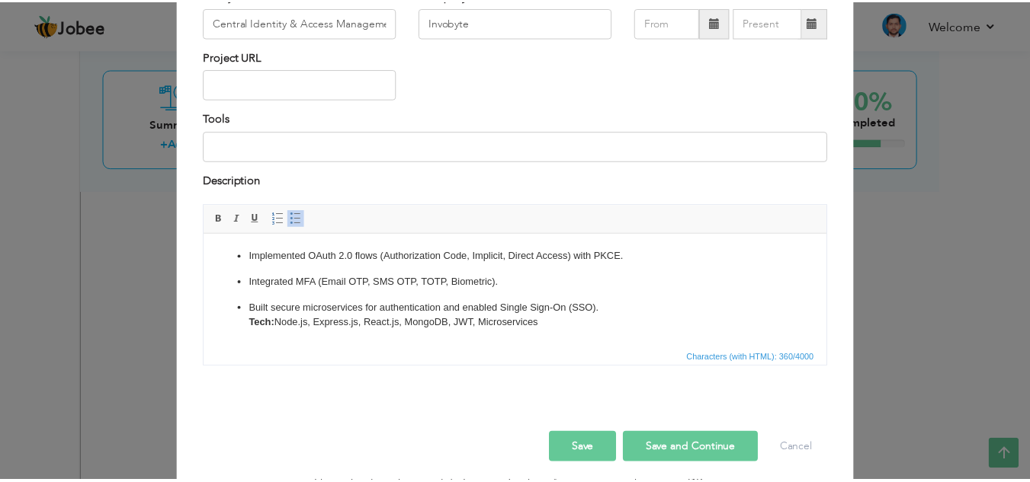
scroll to position [124, 0]
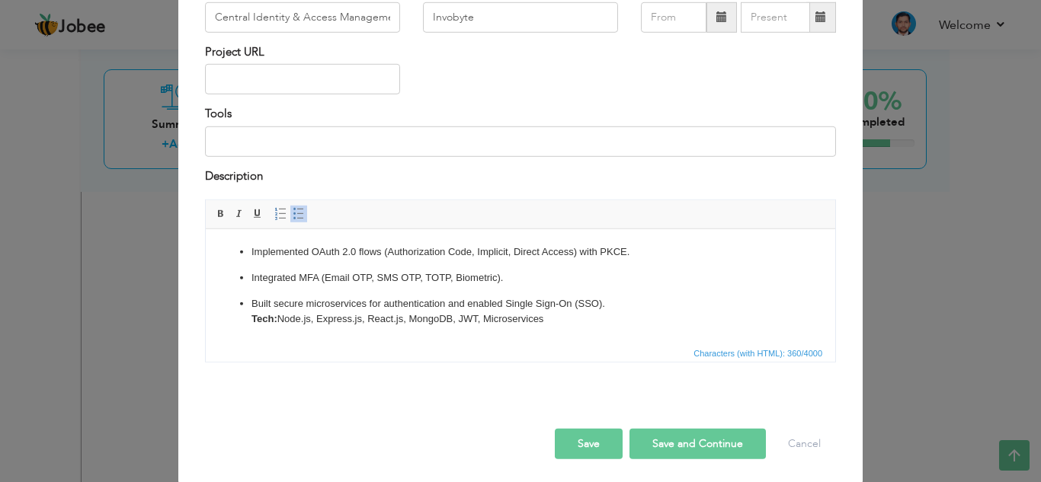
click at [592, 429] on button "Save" at bounding box center [589, 444] width 68 height 30
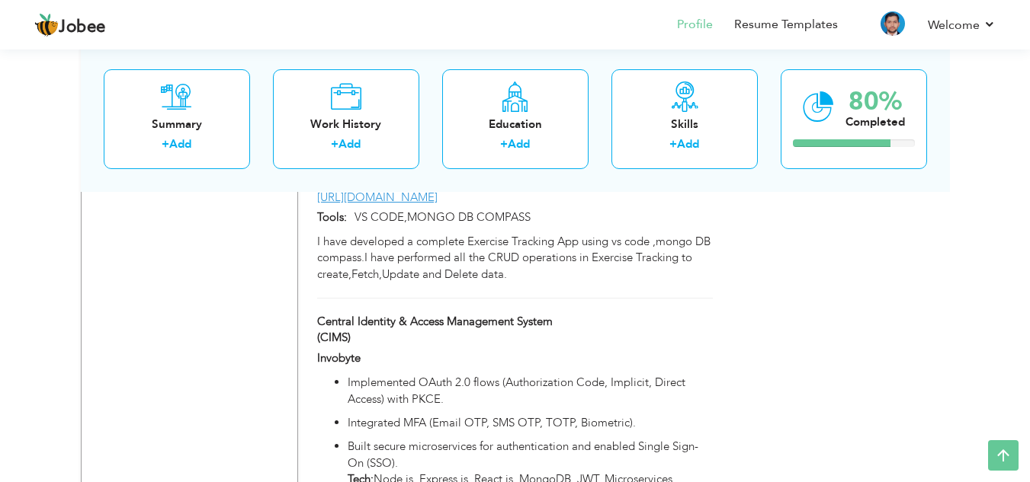
scroll to position [1539, 0]
